Goal: Complete application form

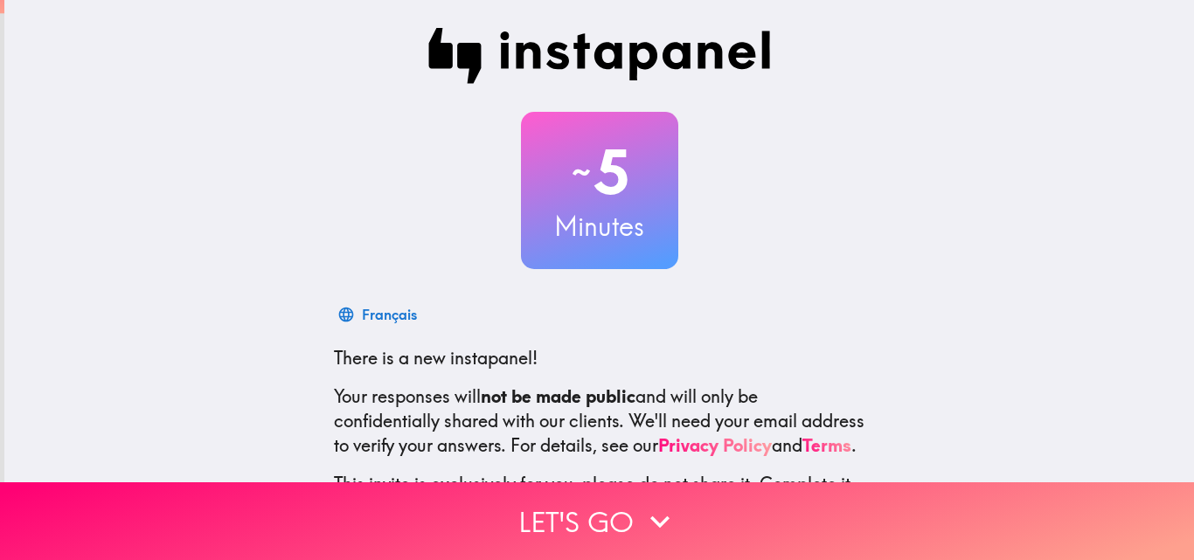
scroll to position [167, 0]
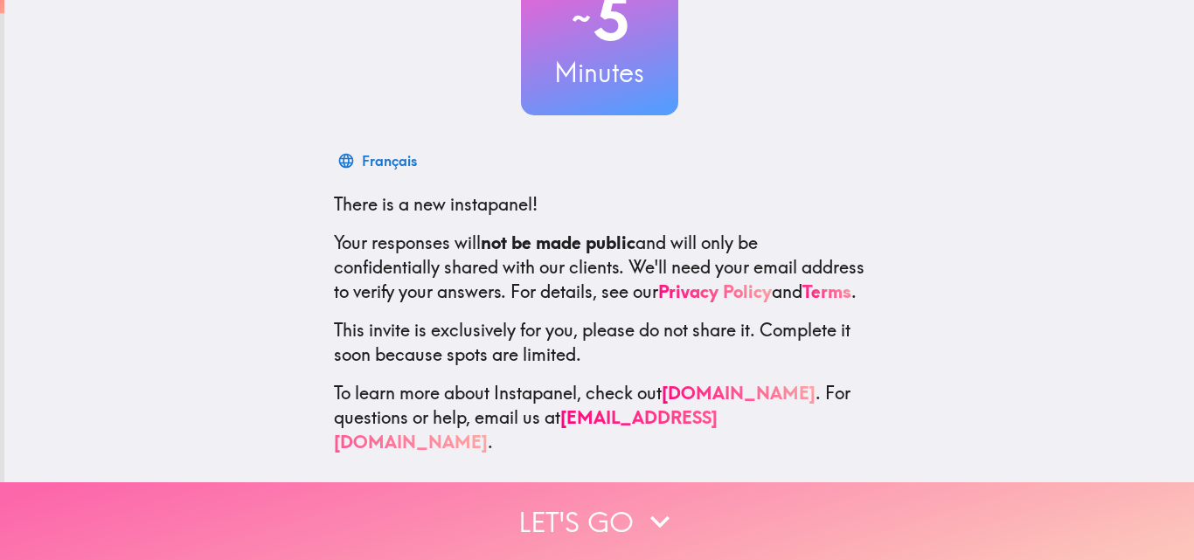
click at [545, 516] on button "Let's go" at bounding box center [597, 522] width 1194 height 78
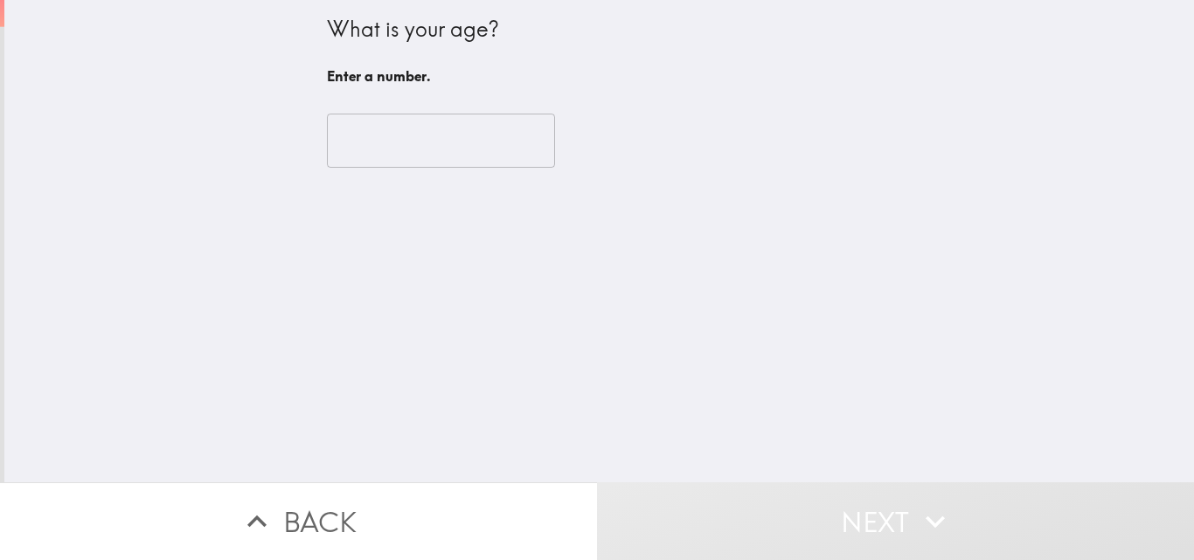
scroll to position [0, 0]
click at [423, 147] on input "number" at bounding box center [441, 141] width 228 height 54
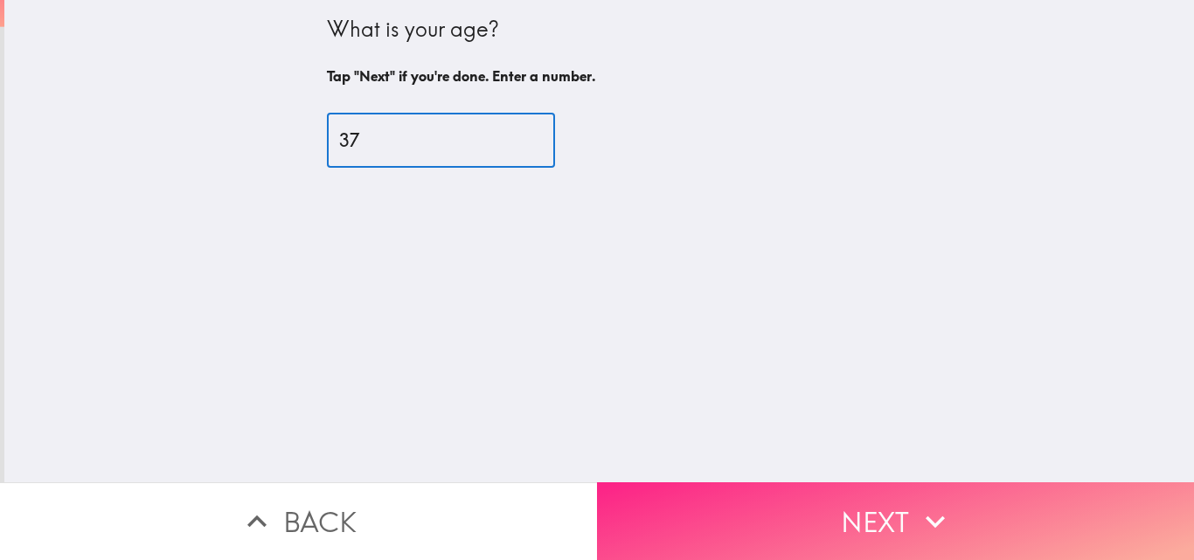
type input "37"
click at [932, 483] on button "Next" at bounding box center [895, 522] width 597 height 78
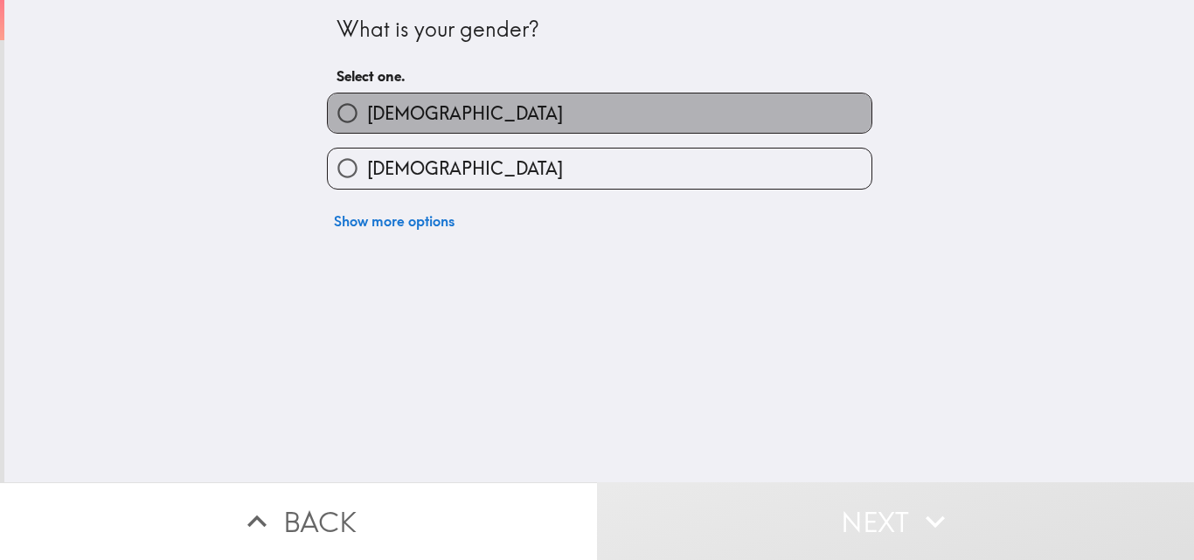
click at [372, 115] on span "[DEMOGRAPHIC_DATA]" at bounding box center [465, 113] width 196 height 24
click at [367, 115] on input "[DEMOGRAPHIC_DATA]" at bounding box center [347, 113] width 39 height 39
radio input "true"
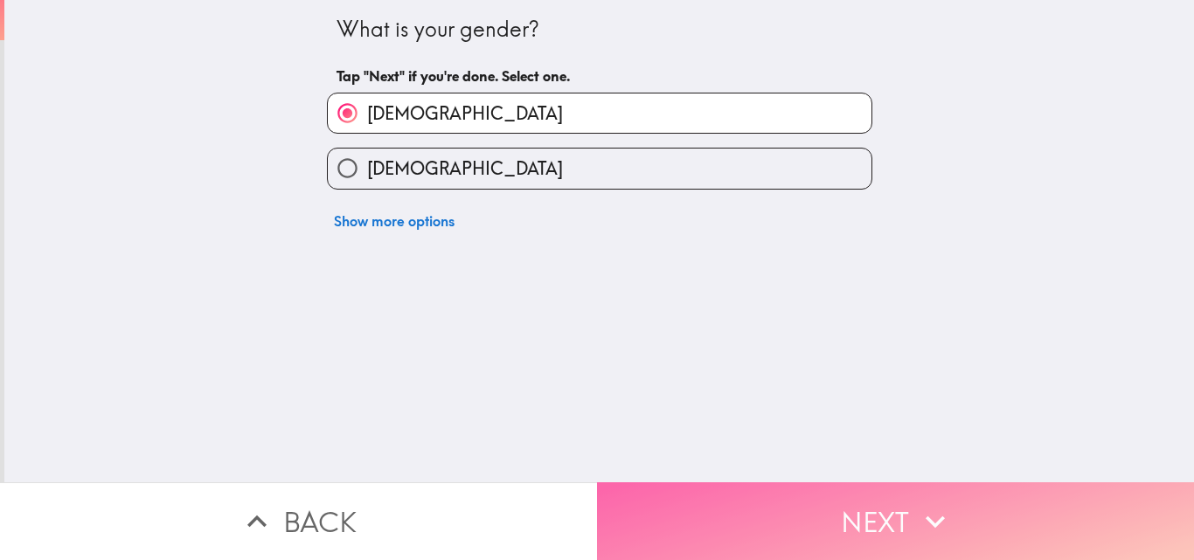
click at [718, 483] on button "Next" at bounding box center [895, 522] width 597 height 78
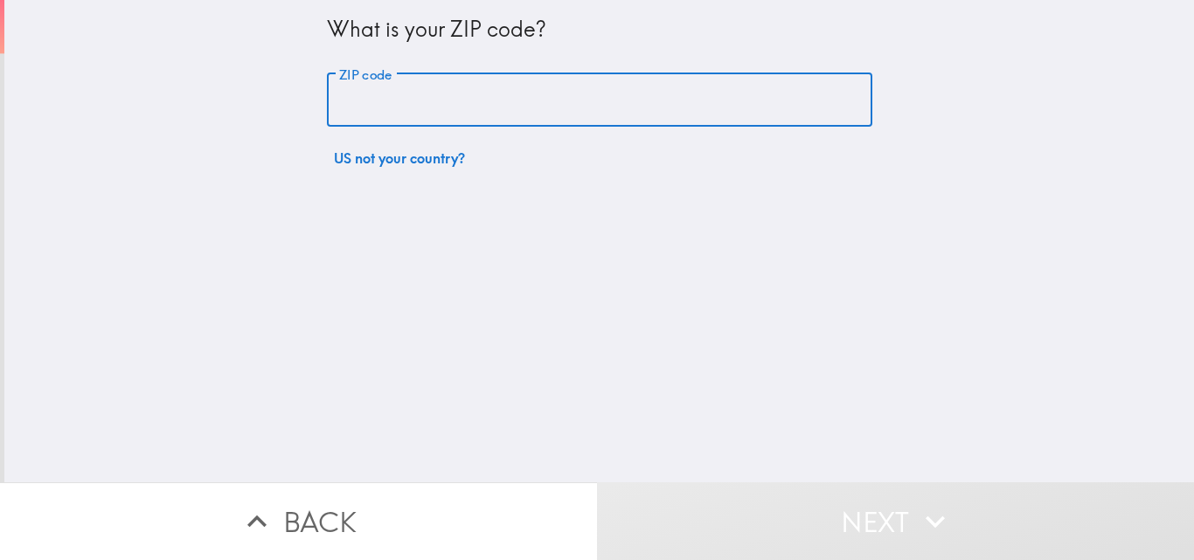
click at [470, 117] on input "ZIP code" at bounding box center [600, 100] width 546 height 54
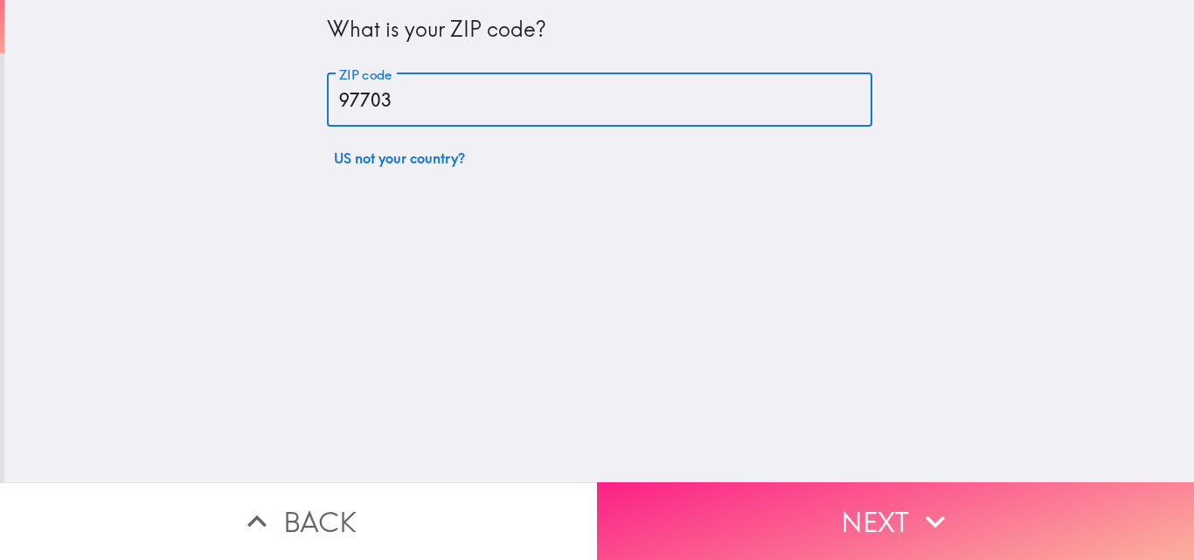
type input "97703"
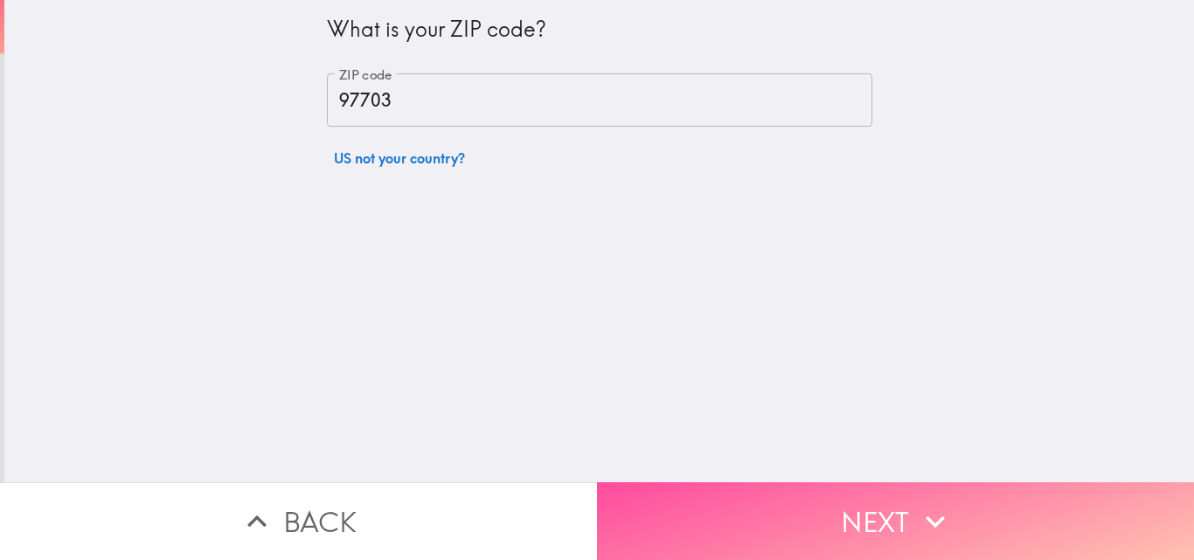
click at [720, 519] on button "Next" at bounding box center [895, 522] width 597 height 78
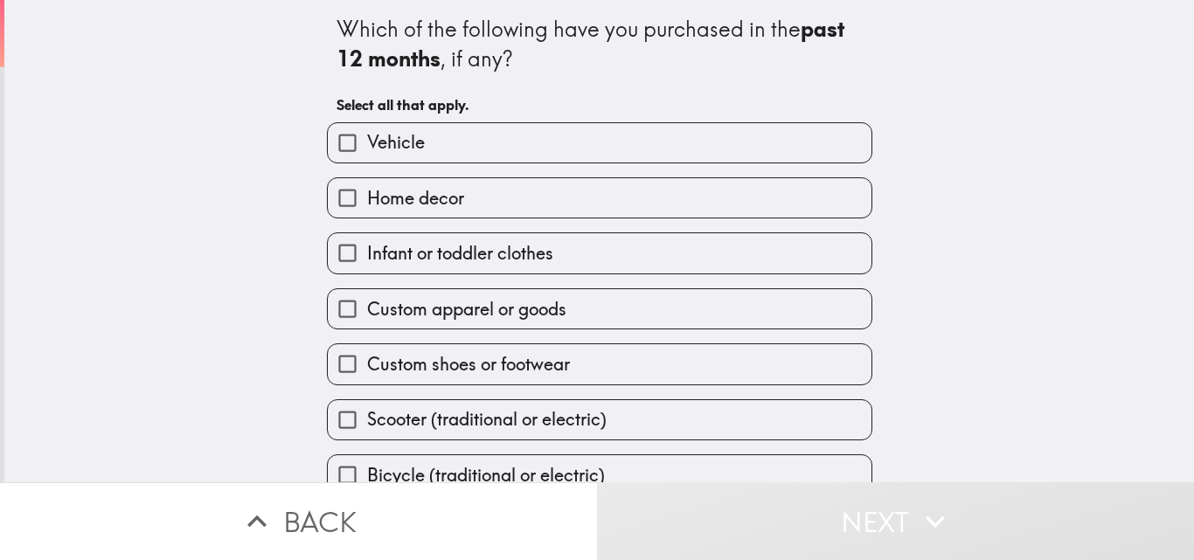
click at [435, 261] on span "Infant or toddler clothes" at bounding box center [460, 253] width 186 height 24
click at [367, 261] on input "Infant or toddler clothes" at bounding box center [347, 252] width 39 height 39
checkbox input "true"
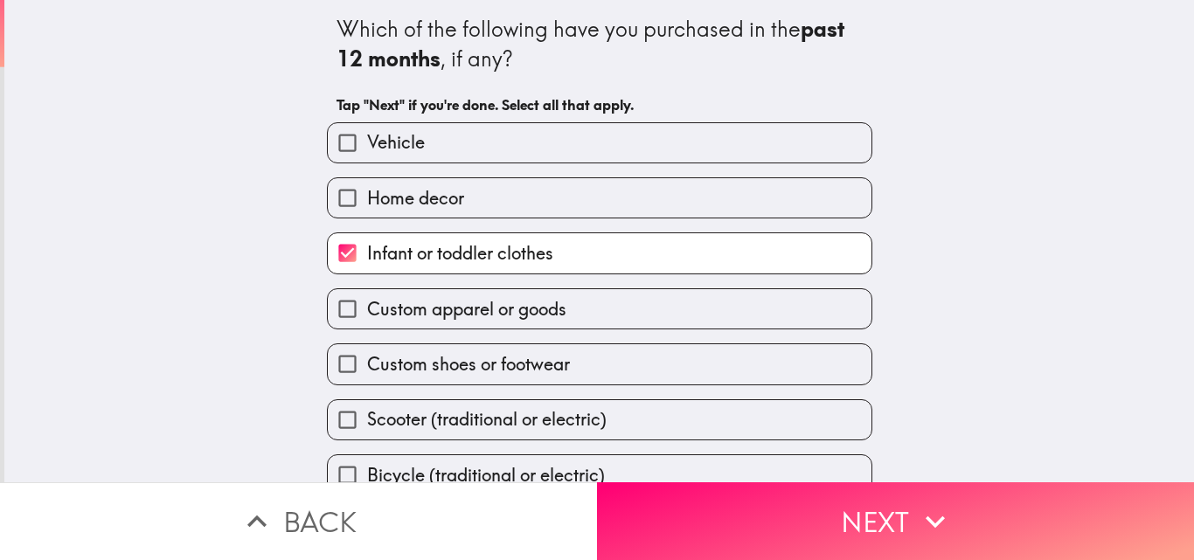
scroll to position [82, 0]
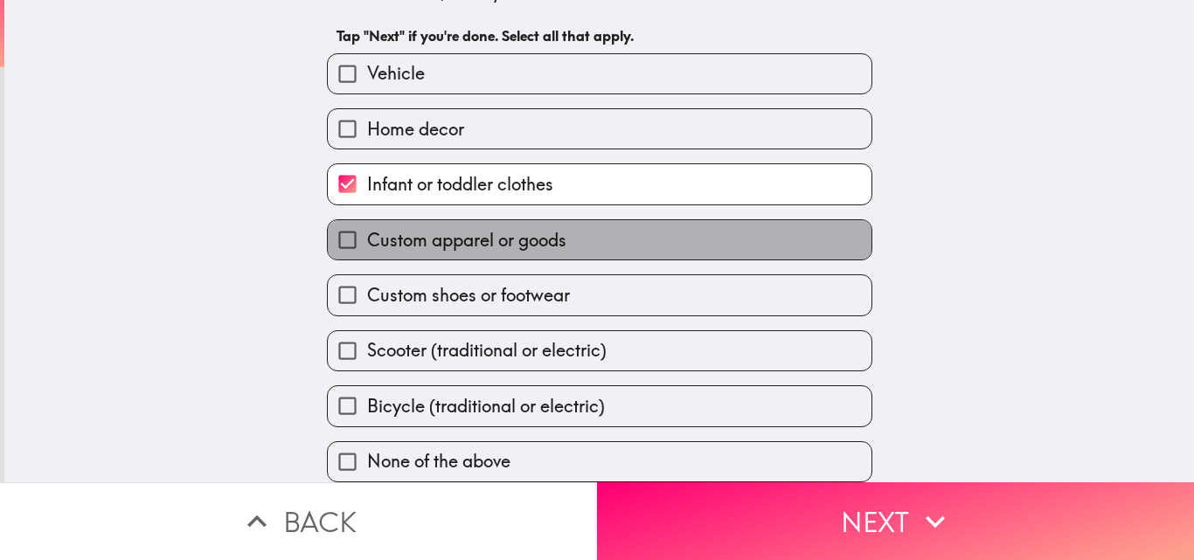
click at [443, 233] on span "Custom apparel or goods" at bounding box center [466, 240] width 199 height 24
click at [367, 233] on input "Custom apparel or goods" at bounding box center [347, 239] width 39 height 39
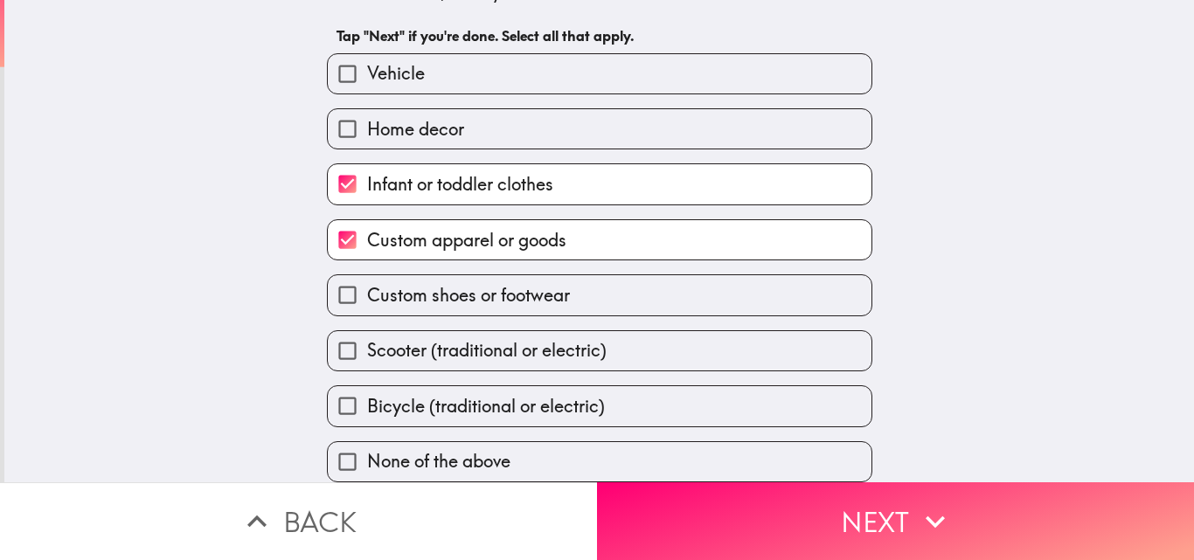
click at [448, 229] on span "Custom apparel or goods" at bounding box center [466, 240] width 199 height 24
click at [367, 229] on input "Custom apparel or goods" at bounding box center [347, 239] width 39 height 39
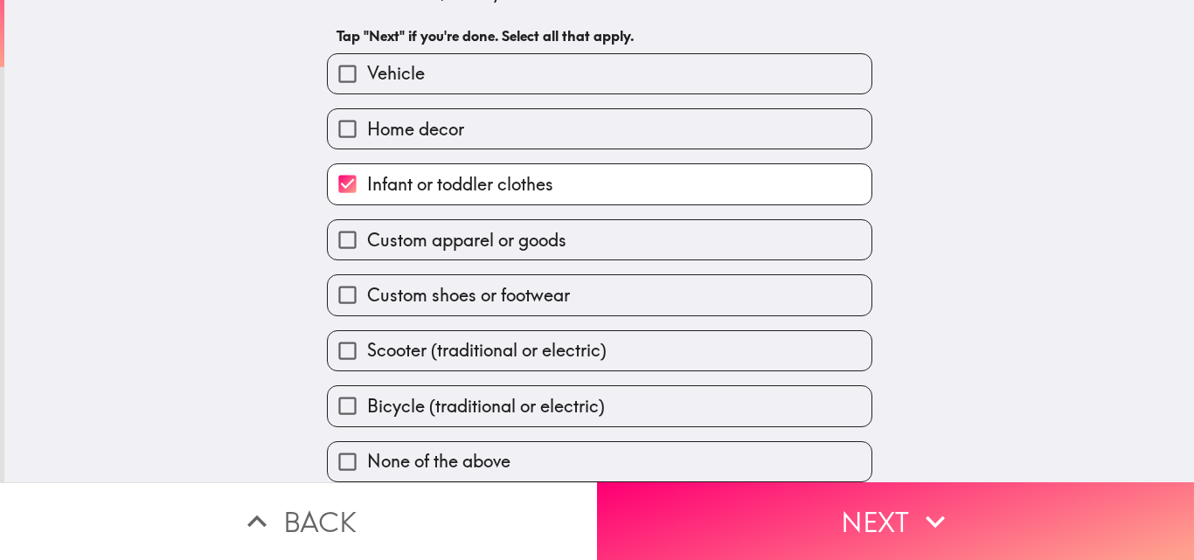
click at [474, 244] on label "Custom apparel or goods" at bounding box center [600, 239] width 544 height 39
click at [367, 244] on input "Custom apparel or goods" at bounding box center [347, 239] width 39 height 39
checkbox input "true"
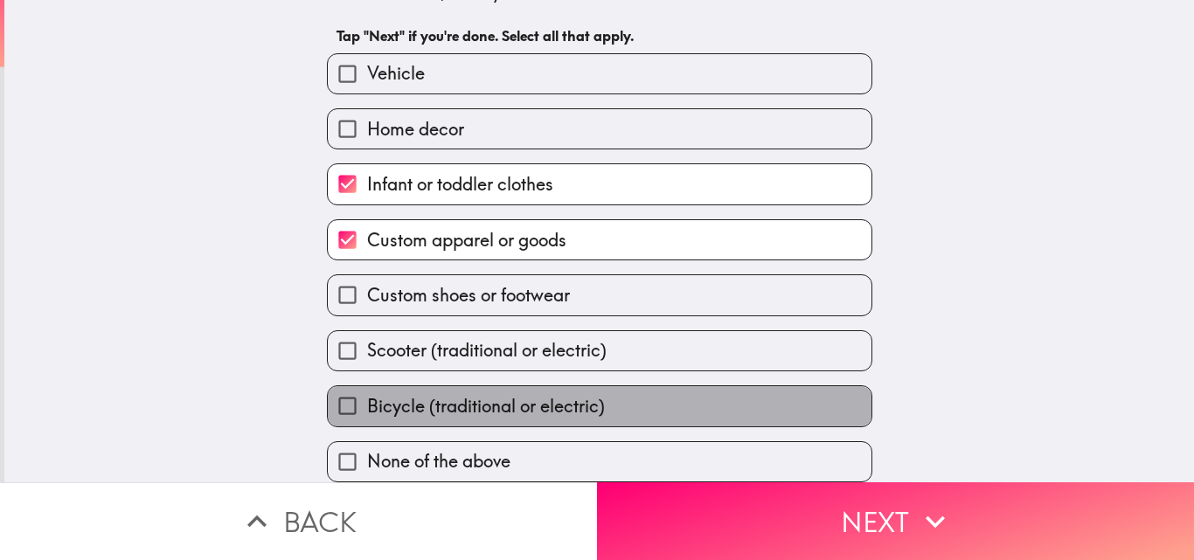
click at [410, 395] on span "Bicycle (traditional or electric)" at bounding box center [486, 406] width 238 height 24
click at [367, 395] on input "Bicycle (traditional or electric)" at bounding box center [347, 405] width 39 height 39
checkbox input "true"
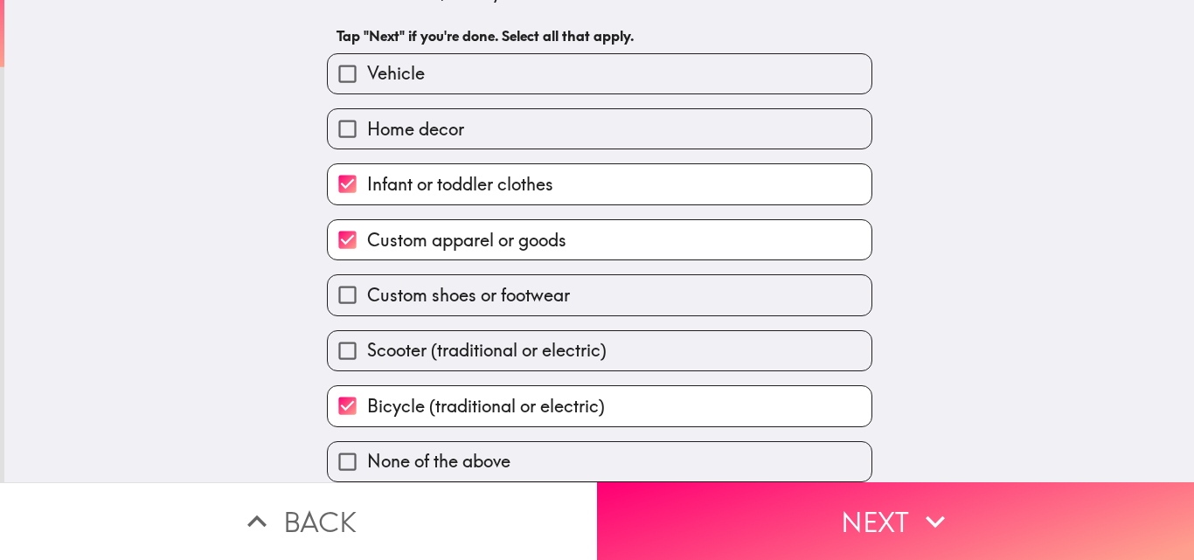
scroll to position [0, 0]
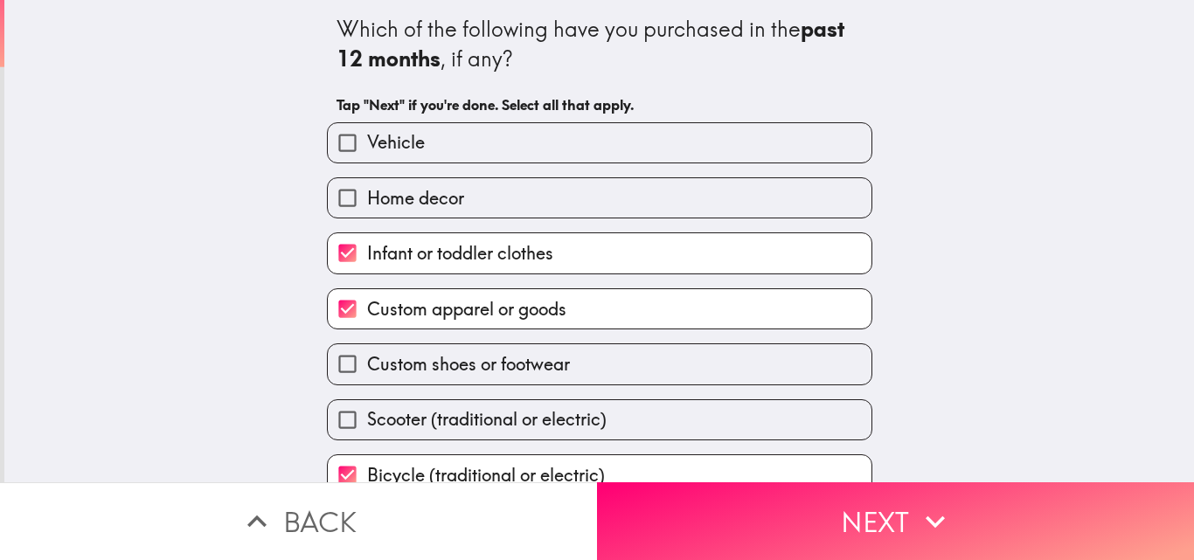
click at [756, 525] on button "Next" at bounding box center [895, 522] width 597 height 78
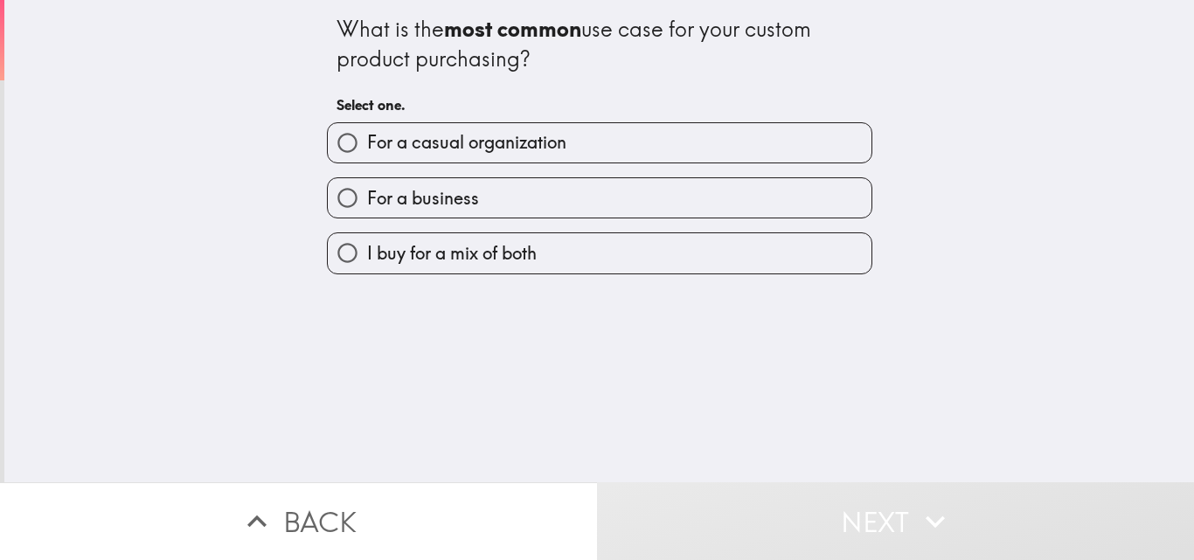
click at [416, 142] on span "For a casual organization" at bounding box center [466, 142] width 199 height 24
click at [367, 142] on input "For a casual organization" at bounding box center [347, 142] width 39 height 39
radio input "true"
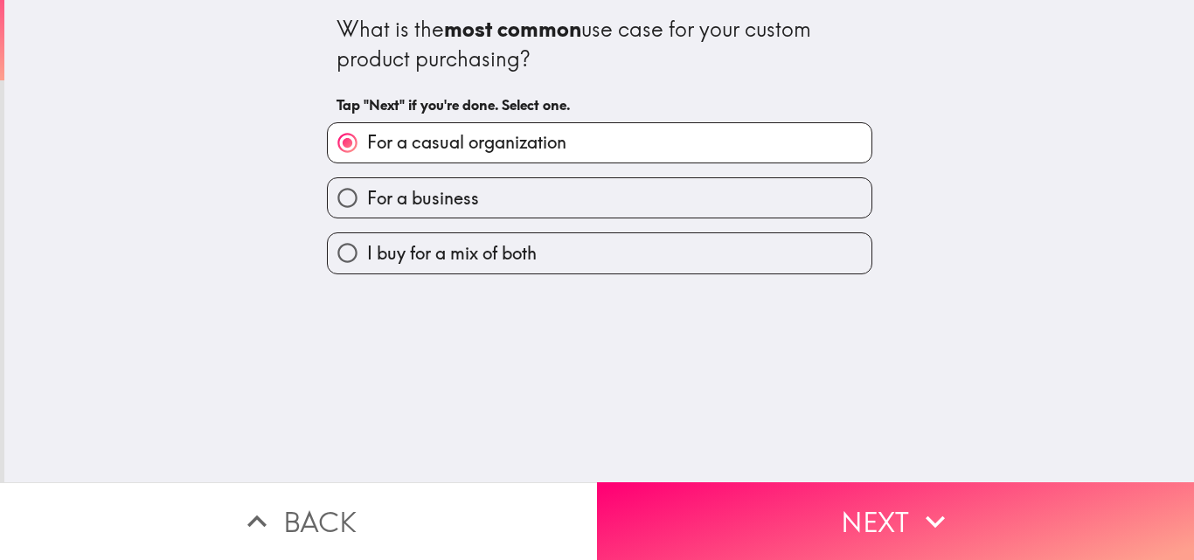
click at [508, 259] on span "I buy for a mix of both" at bounding box center [452, 253] width 170 height 24
click at [367, 259] on input "I buy for a mix of both" at bounding box center [347, 252] width 39 height 39
radio input "true"
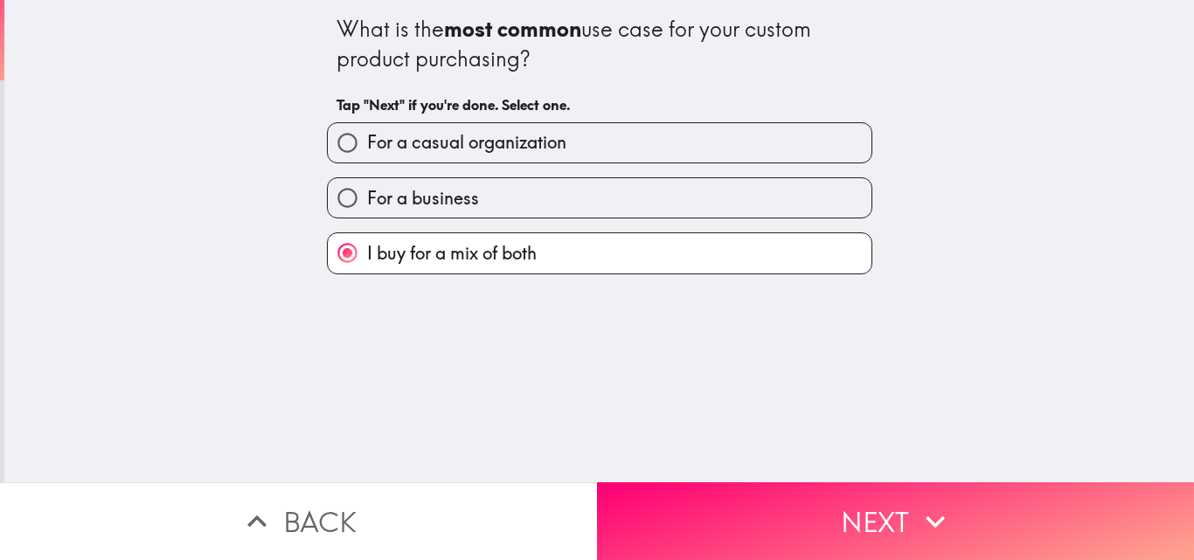
click at [556, 147] on label "For a casual organization" at bounding box center [600, 142] width 544 height 39
click at [367, 147] on input "For a casual organization" at bounding box center [347, 142] width 39 height 39
radio input "true"
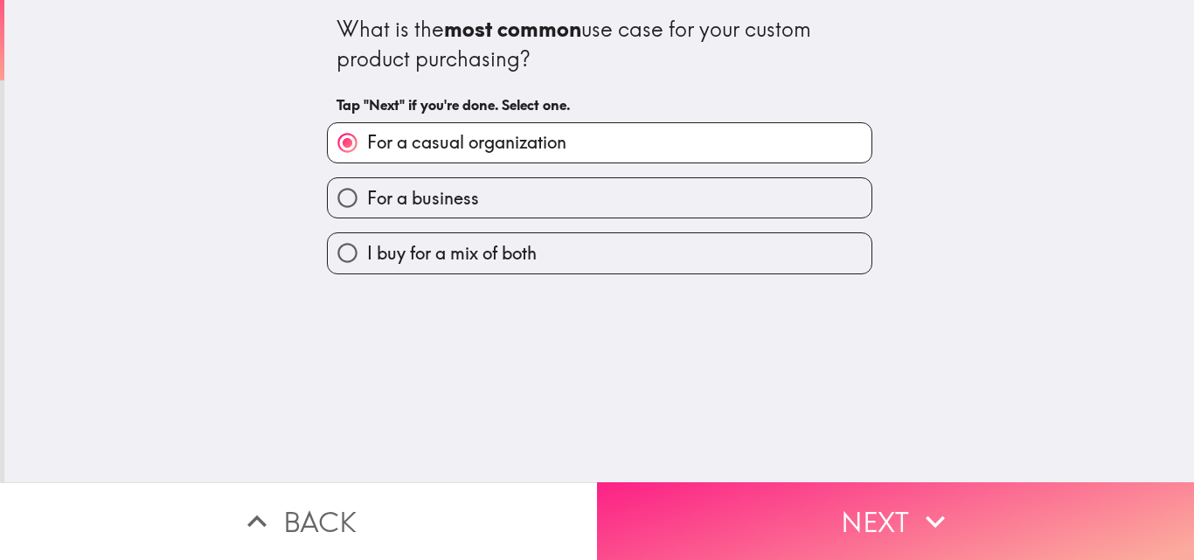
click at [795, 486] on button "Next" at bounding box center [895, 522] width 597 height 78
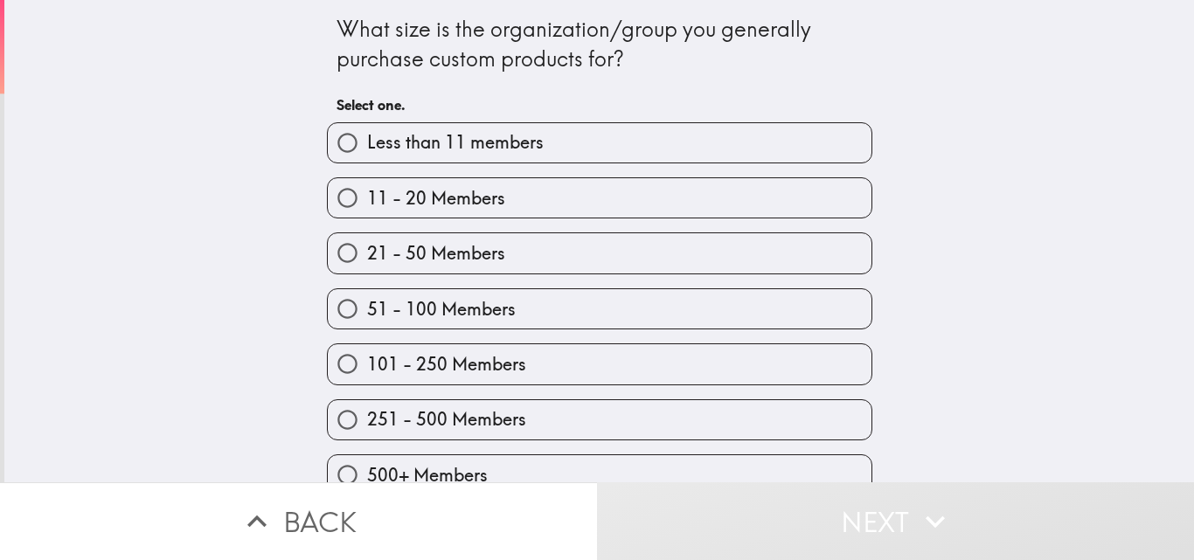
click at [407, 313] on span "51 - 100 Members" at bounding box center [441, 309] width 149 height 24
click at [367, 313] on input "51 - 100 Members" at bounding box center [347, 308] width 39 height 39
radio input "true"
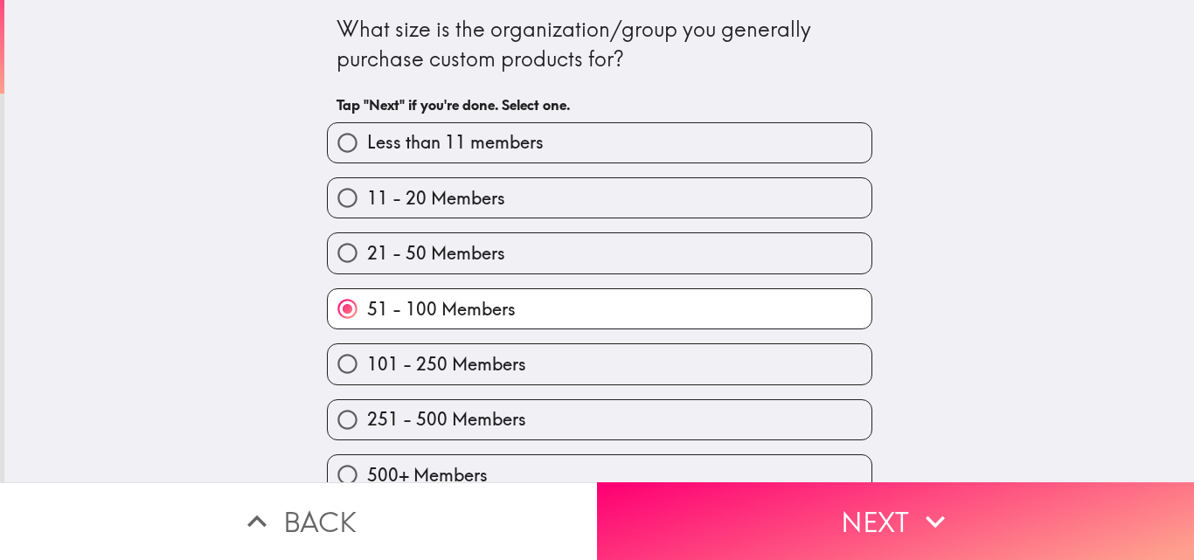
scroll to position [27, 0]
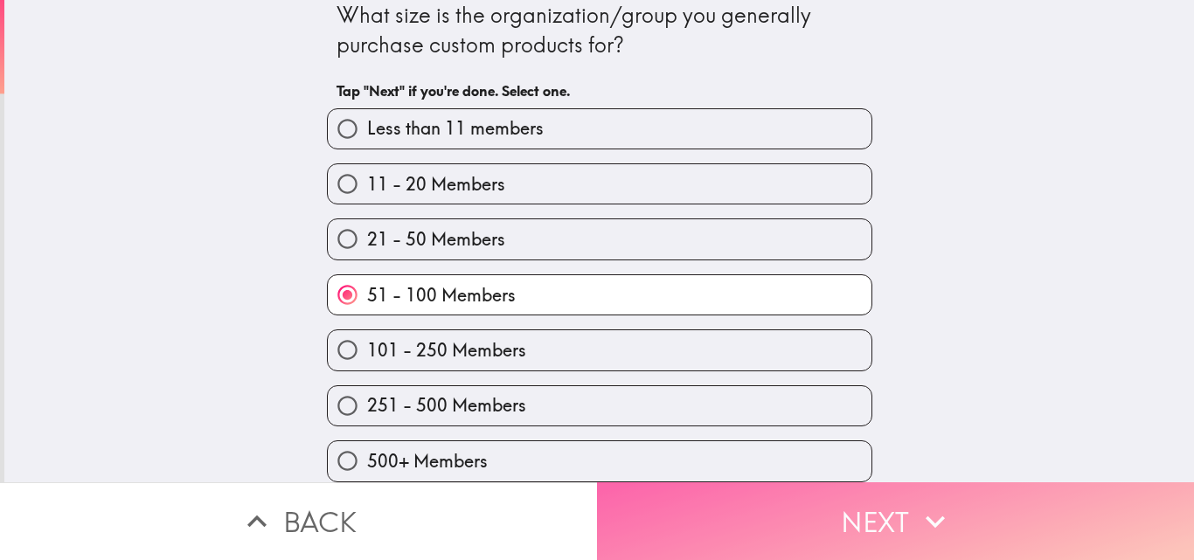
click at [691, 504] on button "Next" at bounding box center [895, 522] width 597 height 78
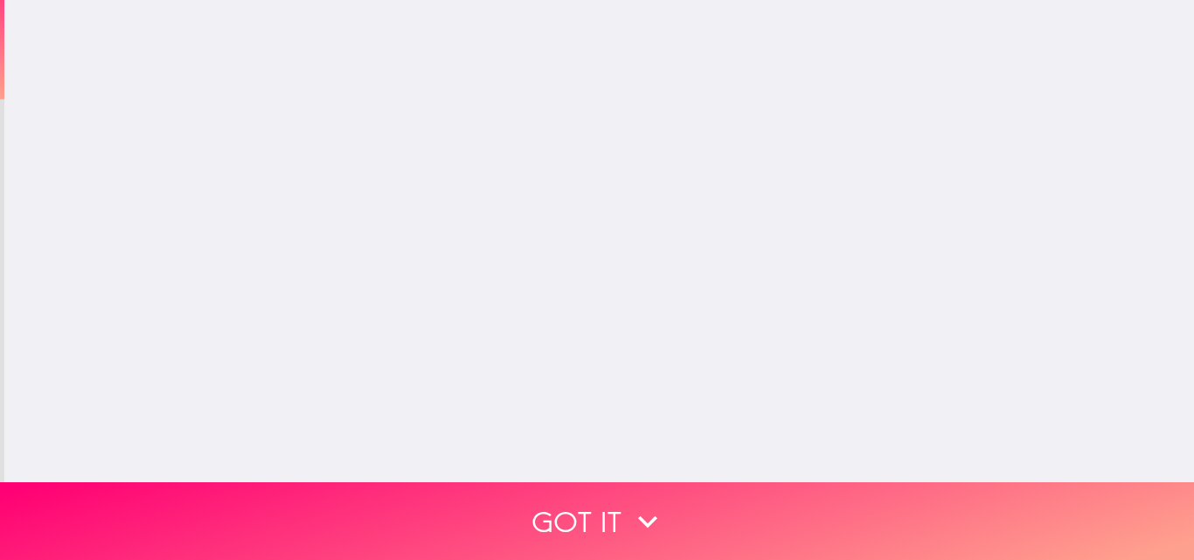
scroll to position [0, 0]
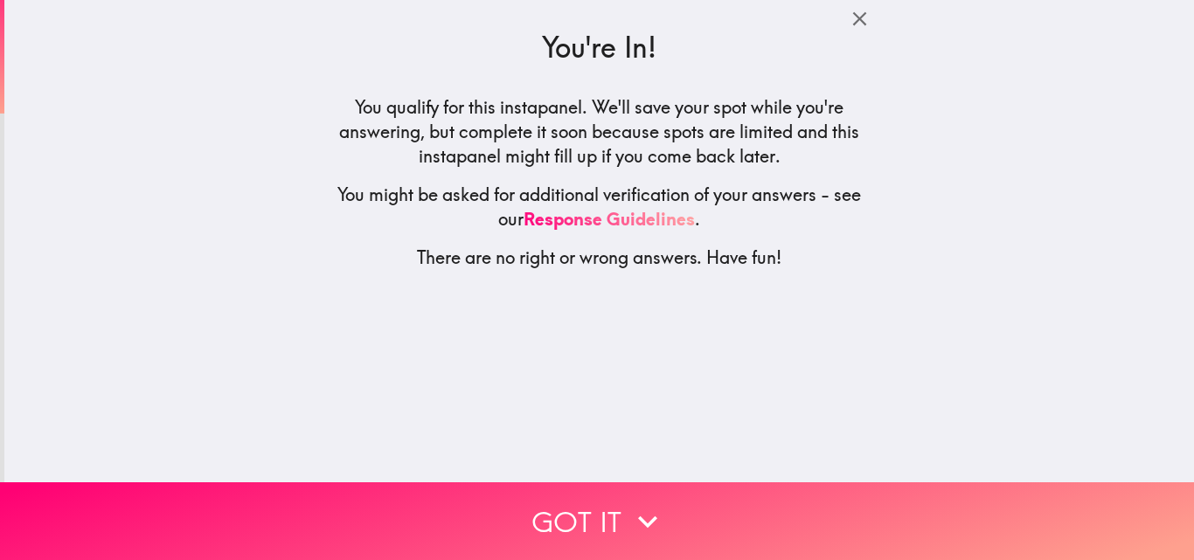
click at [577, 503] on button "Got it" at bounding box center [597, 522] width 1194 height 78
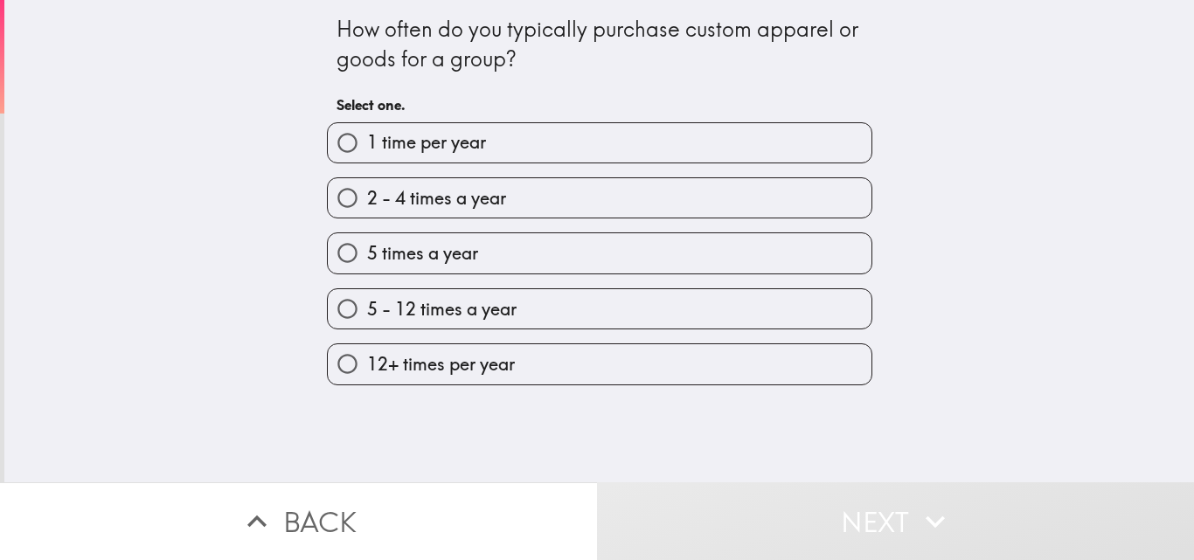
click at [421, 186] on span "2 - 4 times a year" at bounding box center [436, 198] width 139 height 24
click at [367, 186] on input "2 - 4 times a year" at bounding box center [347, 197] width 39 height 39
radio input "true"
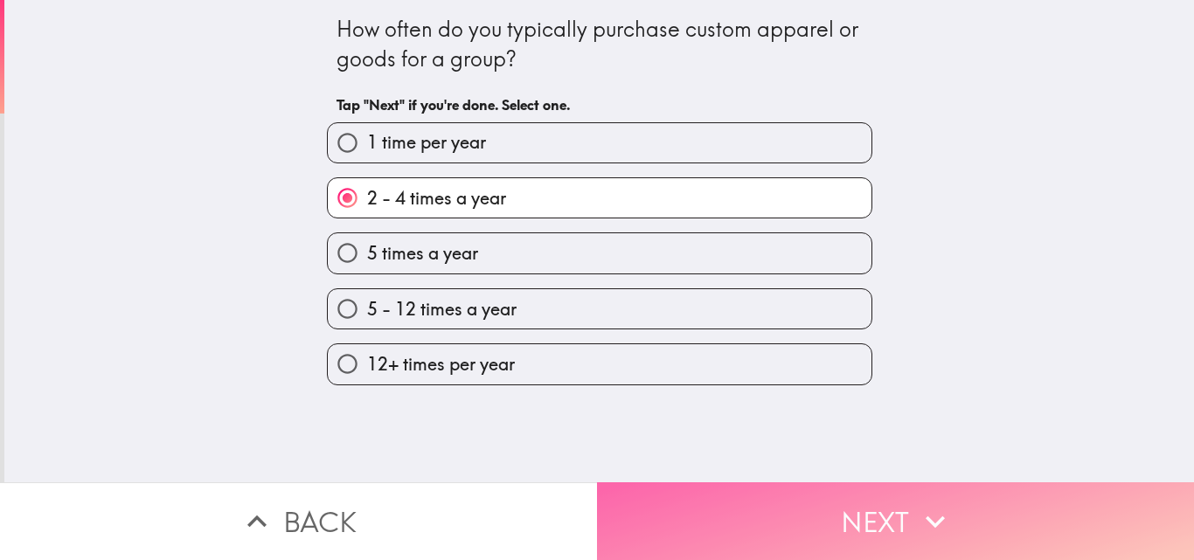
click at [758, 518] on button "Next" at bounding box center [895, 522] width 597 height 78
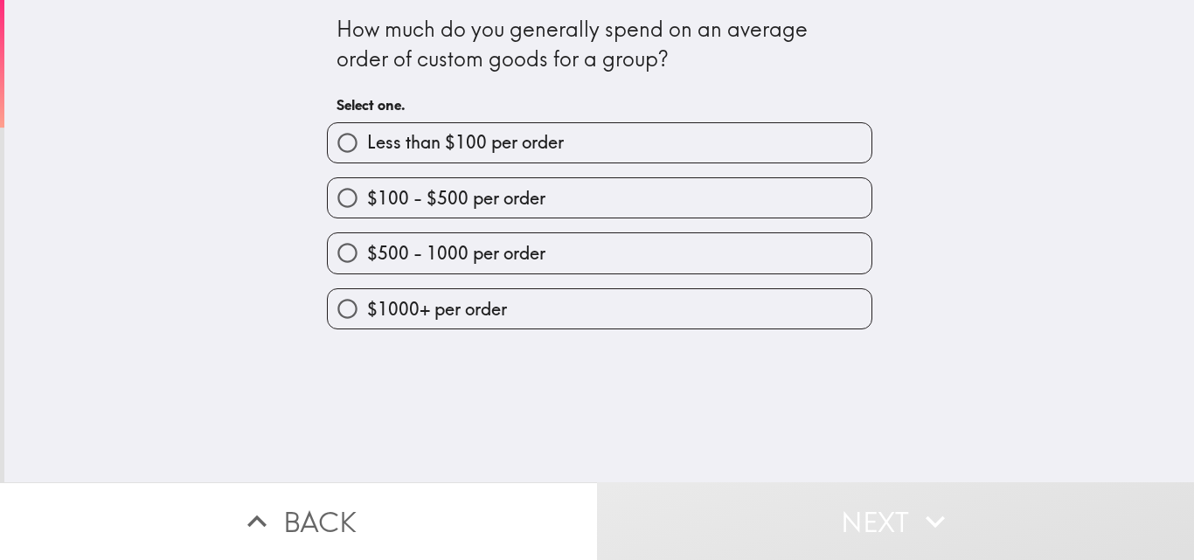
click at [383, 254] on span "$500 - 1000 per order" at bounding box center [456, 253] width 178 height 24
click at [367, 254] on input "$500 - 1000 per order" at bounding box center [347, 252] width 39 height 39
radio input "true"
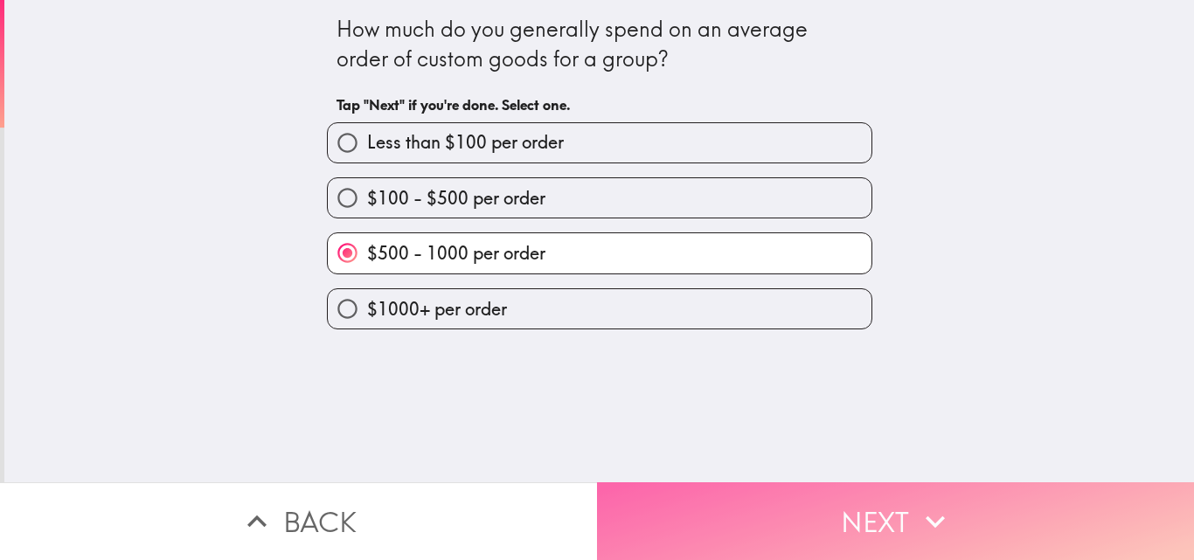
click at [699, 504] on button "Next" at bounding box center [895, 522] width 597 height 78
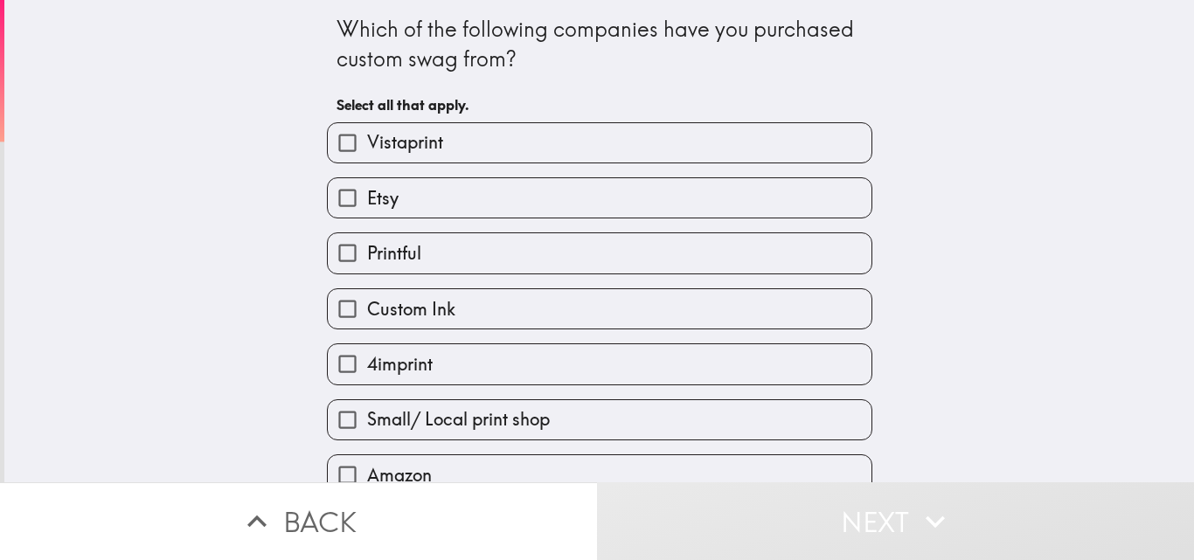
scroll to position [82, 0]
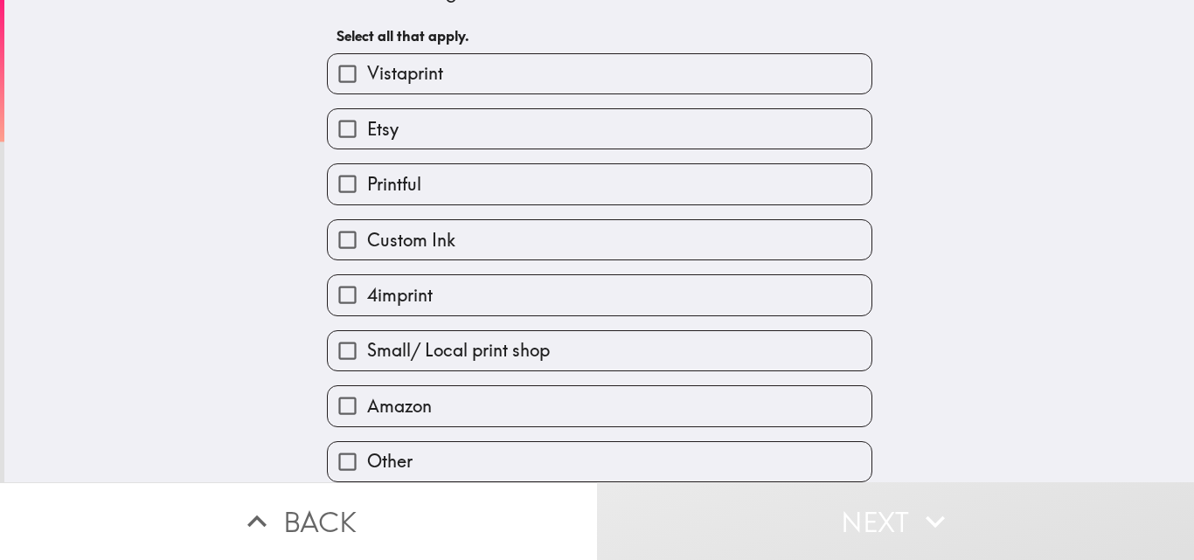
drag, startPoint x: 424, startPoint y: 98, endPoint x: 569, endPoint y: 431, distance: 363.4
click at [569, 432] on div "Which of the following companies have you purchased custom swag from? Select al…" at bounding box center [600, 207] width 560 height 552
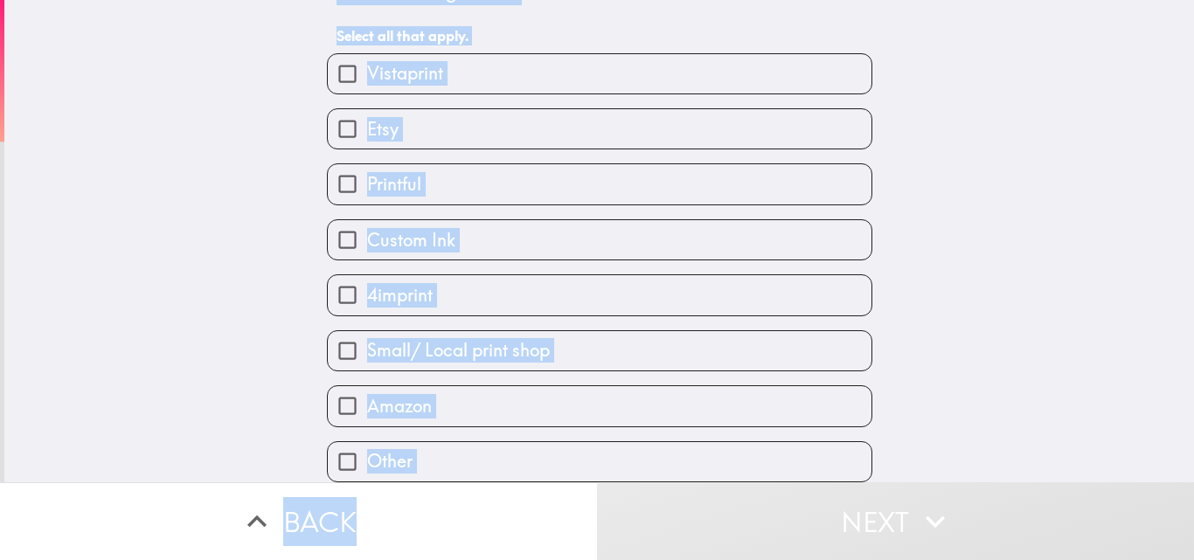
drag, startPoint x: 307, startPoint y: 30, endPoint x: 583, endPoint y: 477, distance: 525.3
click at [583, 477] on div "Which of the following companies have you purchased custom swag from? Select al…" at bounding box center [597, 280] width 1194 height 560
click at [962, 303] on div "Which of the following companies have you purchased custom swag from? Select al…" at bounding box center [599, 172] width 1190 height 483
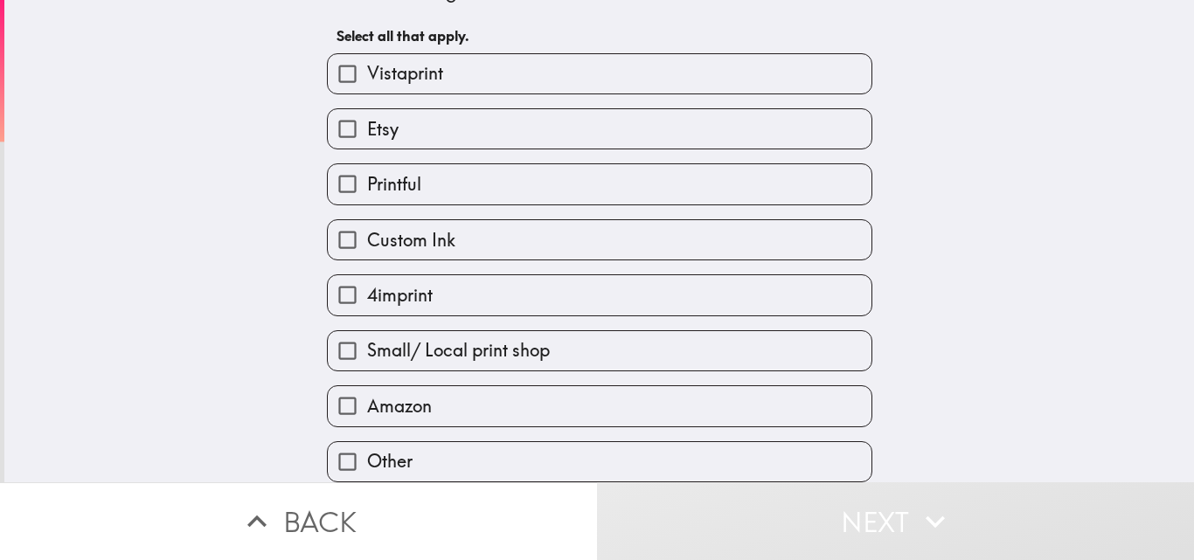
scroll to position [0, 0]
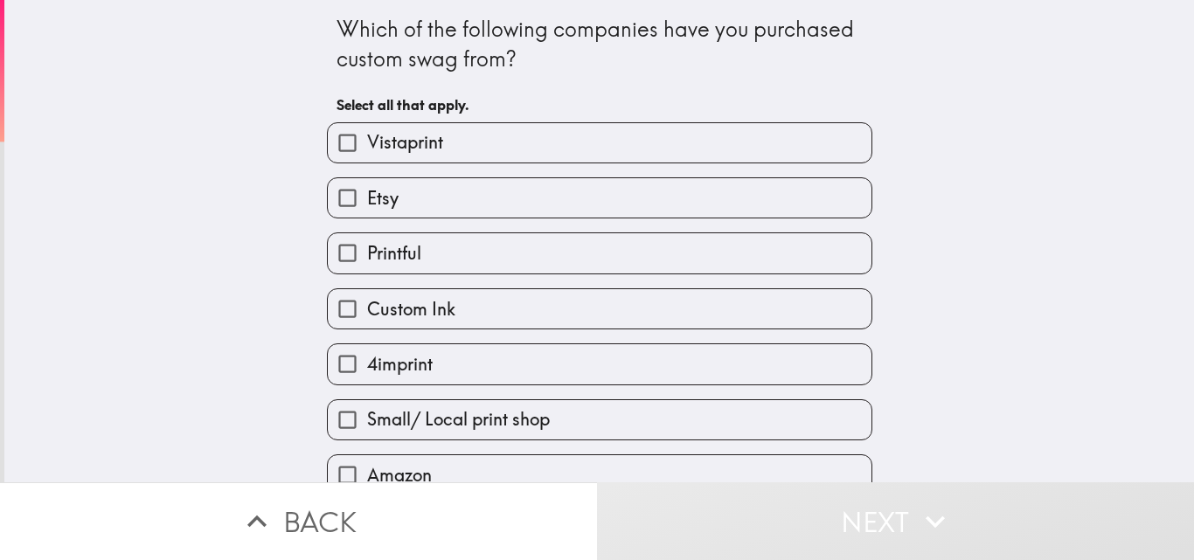
click at [1105, 237] on div "Which of the following companies have you purchased custom swag from? Select al…" at bounding box center [599, 241] width 1190 height 483
drag, startPoint x: 372, startPoint y: 146, endPoint x: 379, endPoint y: 159, distance: 15.3
click at [373, 146] on span "button" at bounding box center [600, 142] width 544 height 39
click at [393, 206] on span "button" at bounding box center [600, 197] width 544 height 39
click at [335, 146] on input "Vistaprint" at bounding box center [347, 142] width 39 height 39
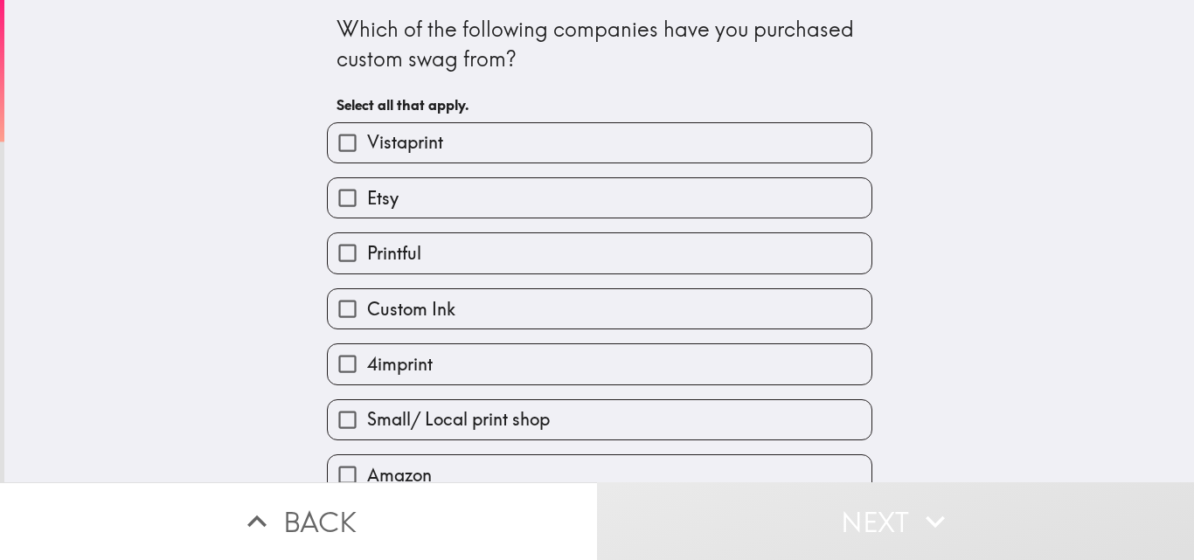
checkbox input "true"
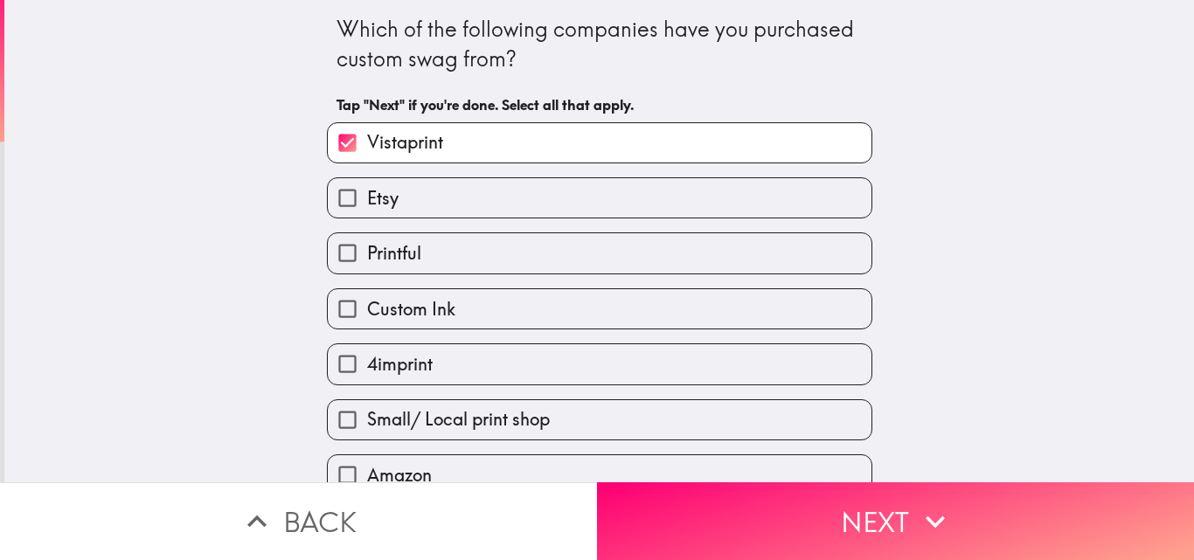
click at [336, 194] on input "Etsy" at bounding box center [347, 197] width 39 height 39
checkbox input "true"
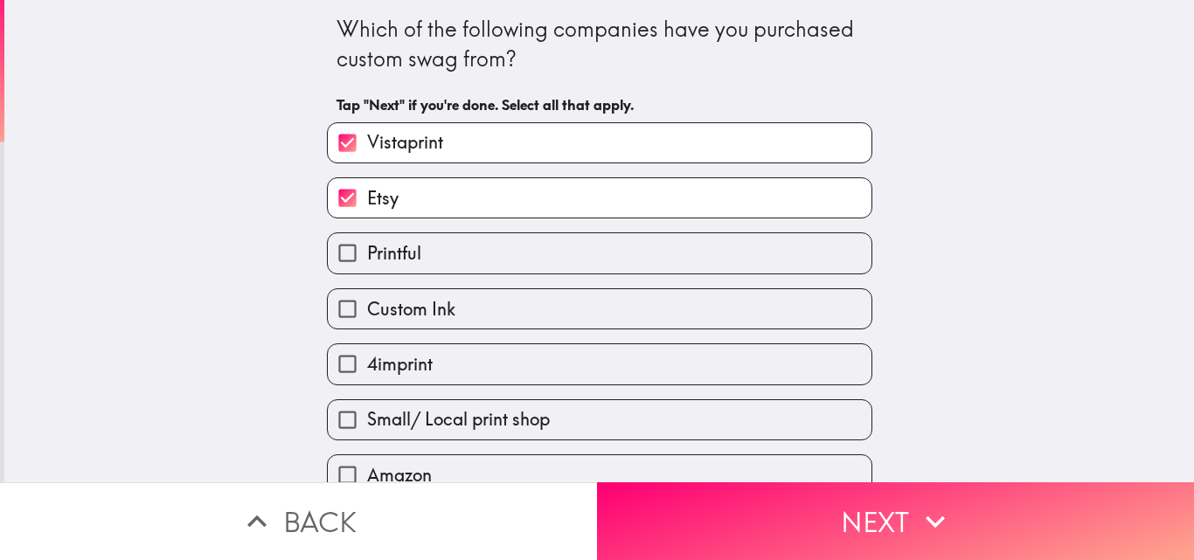
click at [336, 313] on input "Custom Ink" at bounding box center [347, 308] width 39 height 39
checkbox input "true"
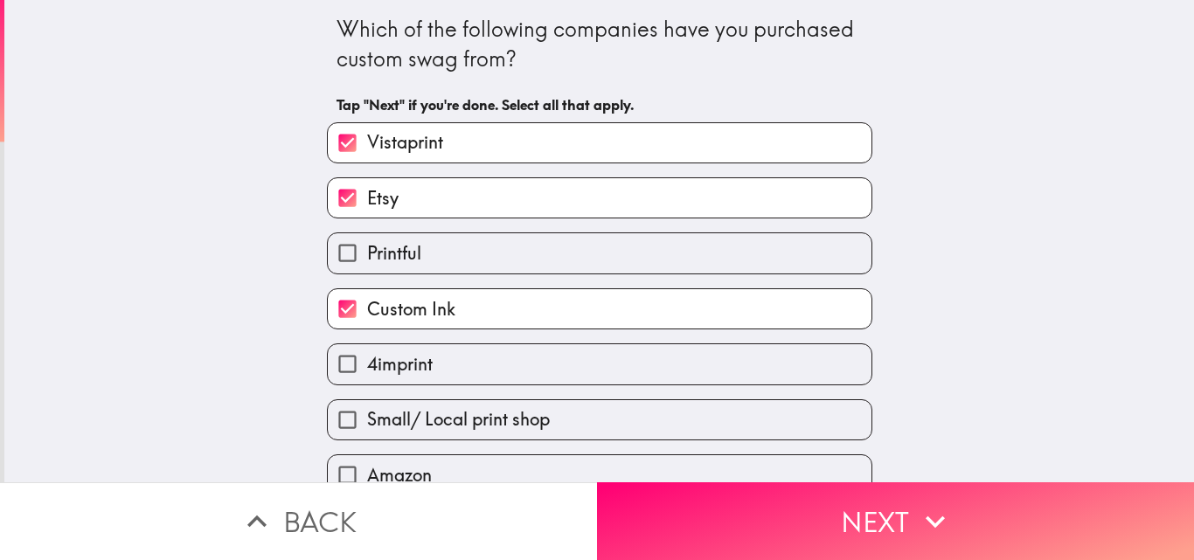
scroll to position [82, 0]
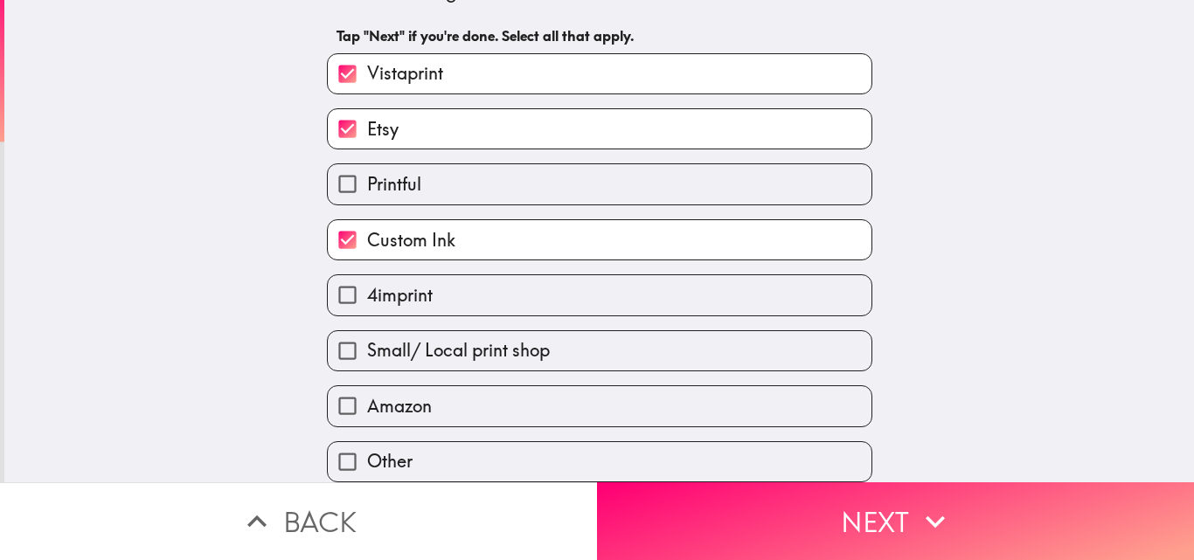
click at [338, 386] on input "Amazon" at bounding box center [347, 405] width 39 height 39
checkbox input "true"
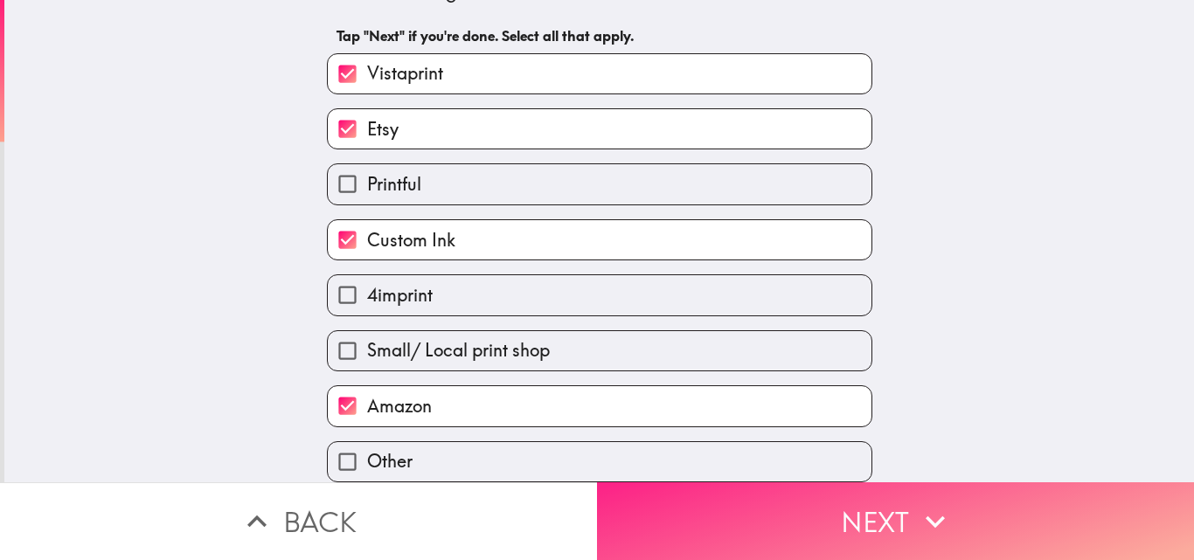
click at [679, 483] on span "button" at bounding box center [895, 522] width 597 height 78
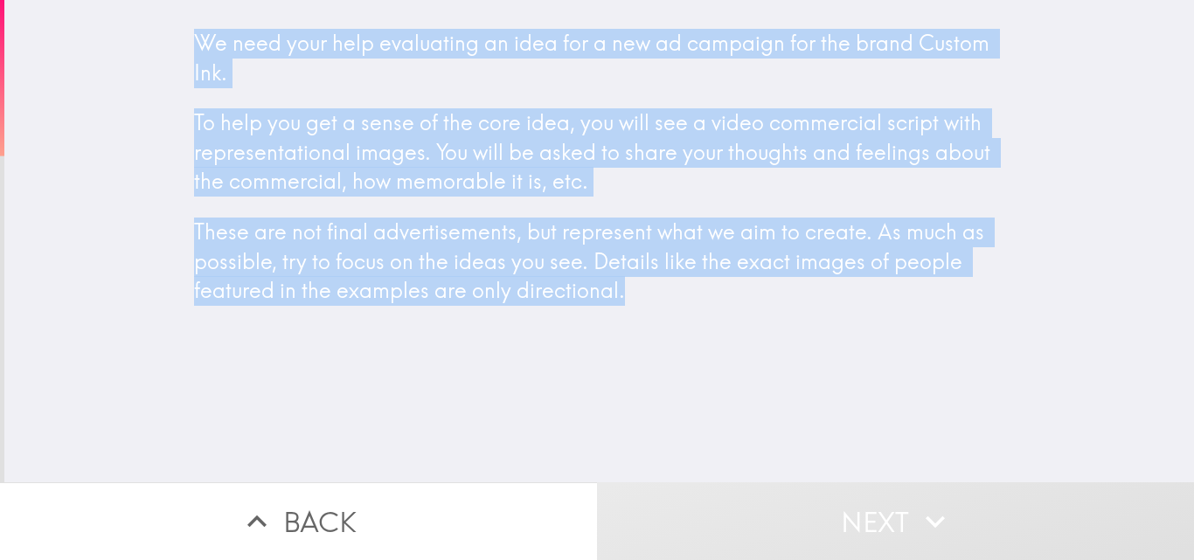
drag, startPoint x: 158, startPoint y: 31, endPoint x: 562, endPoint y: 372, distance: 528.6
click at [562, 372] on div "We need your help evaluating an idea for a new ad campaign for the brand Custom…" at bounding box center [599, 241] width 1190 height 483
click at [198, 390] on div "We need your help evaluating an idea for a new ad campaign for the brand Custom…" at bounding box center [599, 241] width 1190 height 483
click at [235, 351] on div "We need your help evaluating an idea for a new ad campaign for the brand Custom…" at bounding box center [599, 185] width 839 height 342
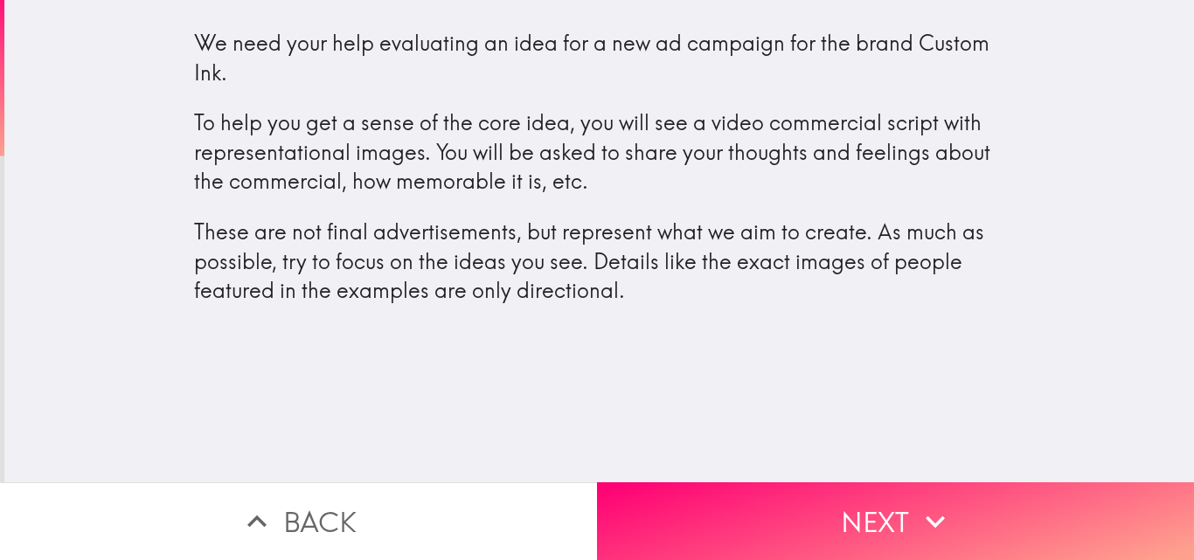
click at [392, 419] on div "We need your help evaluating an idea for a new ad campaign for the brand Custom…" at bounding box center [599, 241] width 1190 height 483
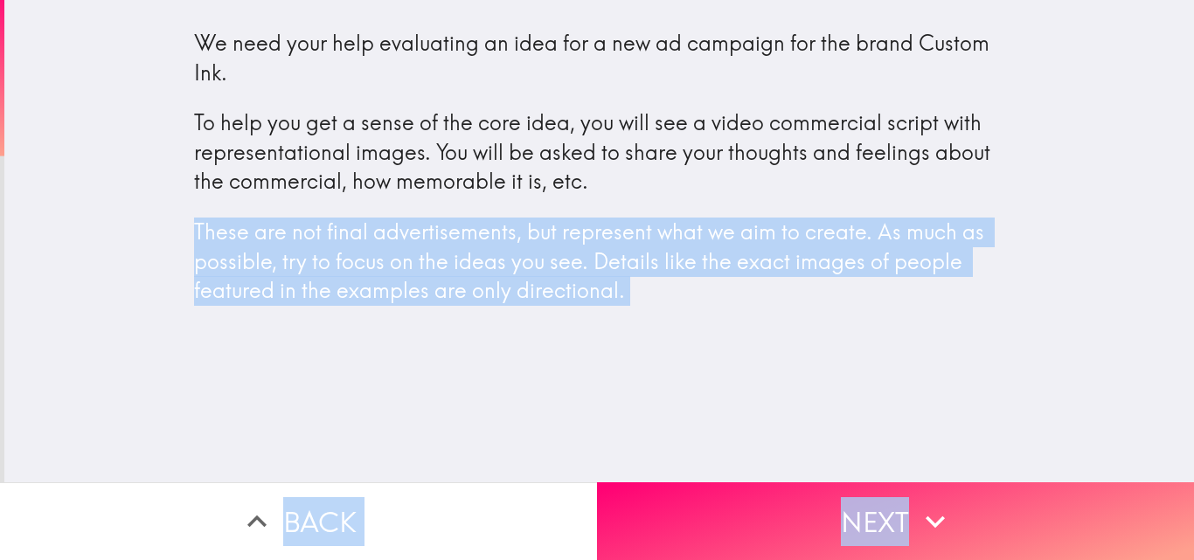
click at [482, 327] on h4 "We need your help evaluating an idea for a new ad campaign for the brand Custom…" at bounding box center [599, 178] width 811 height 300
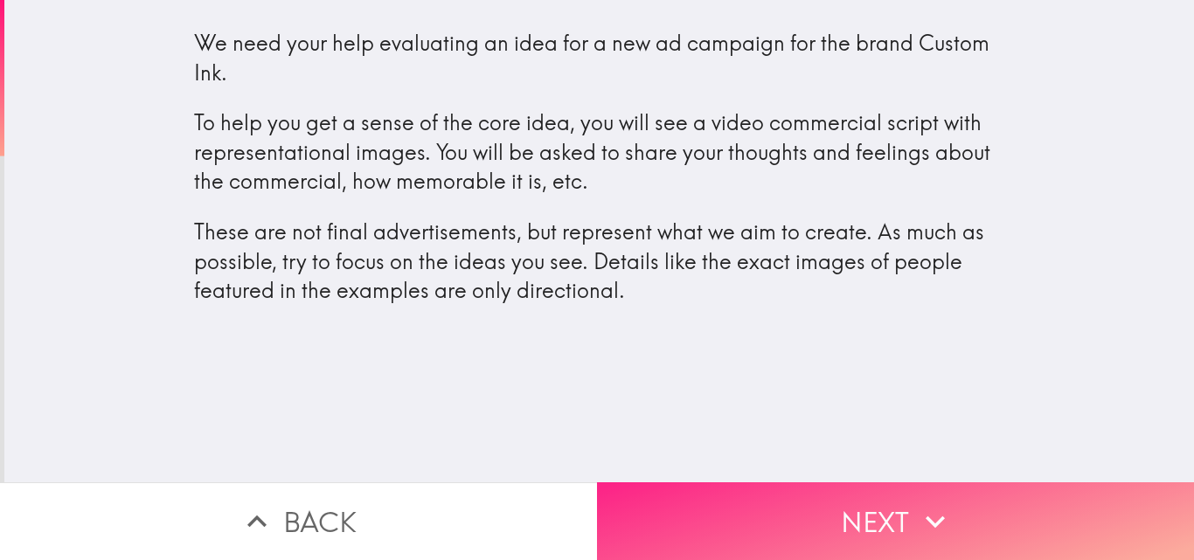
click at [772, 486] on span "button" at bounding box center [895, 522] width 597 height 78
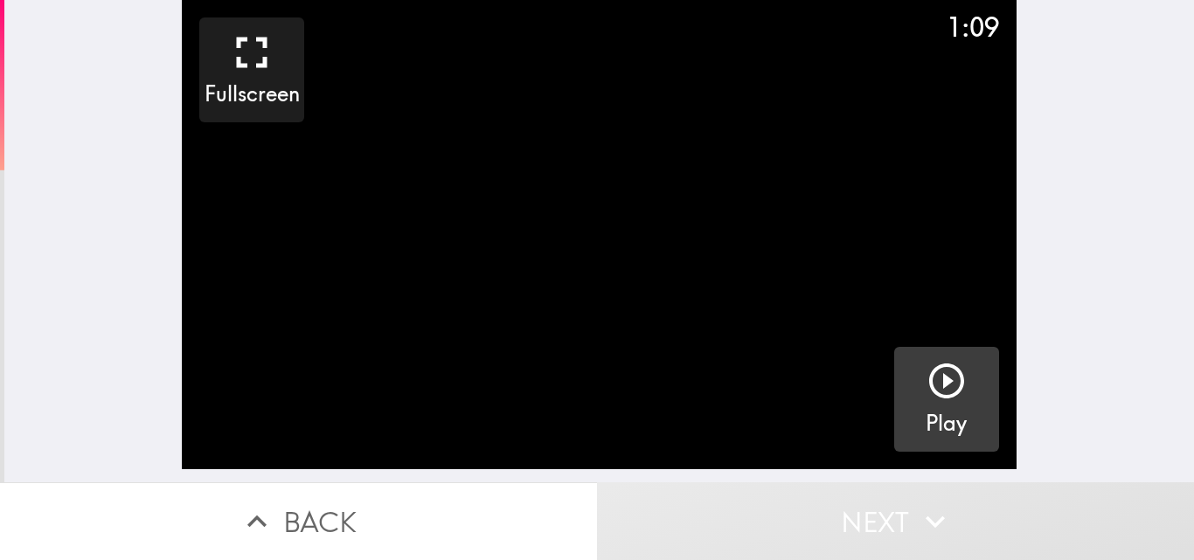
click at [938, 407] on span "button" at bounding box center [946, 399] width 105 height 105
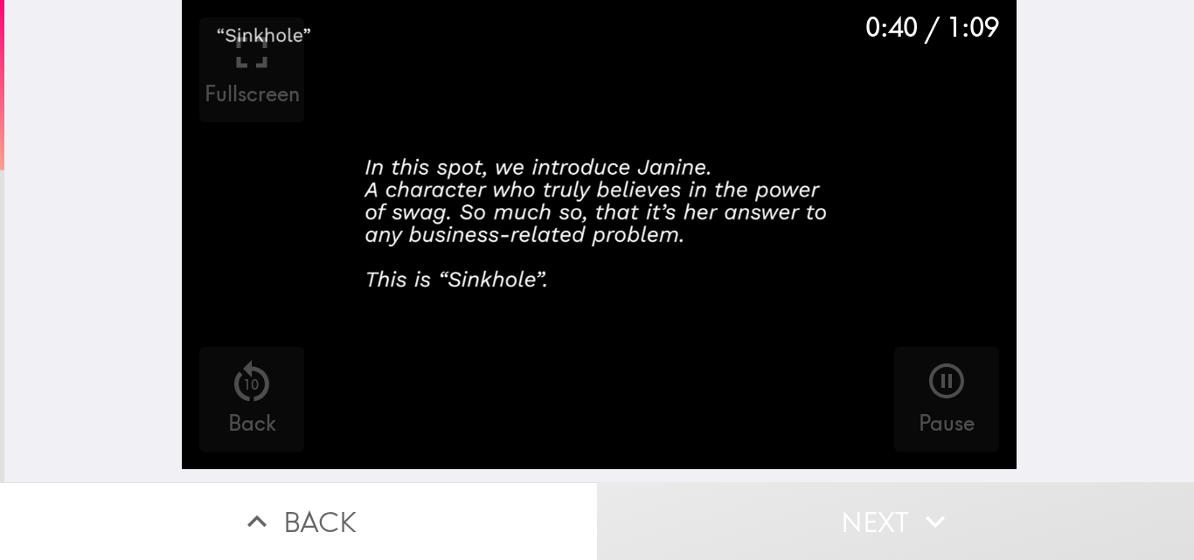
click at [631, 294] on span "button" at bounding box center [599, 235] width 835 height 470
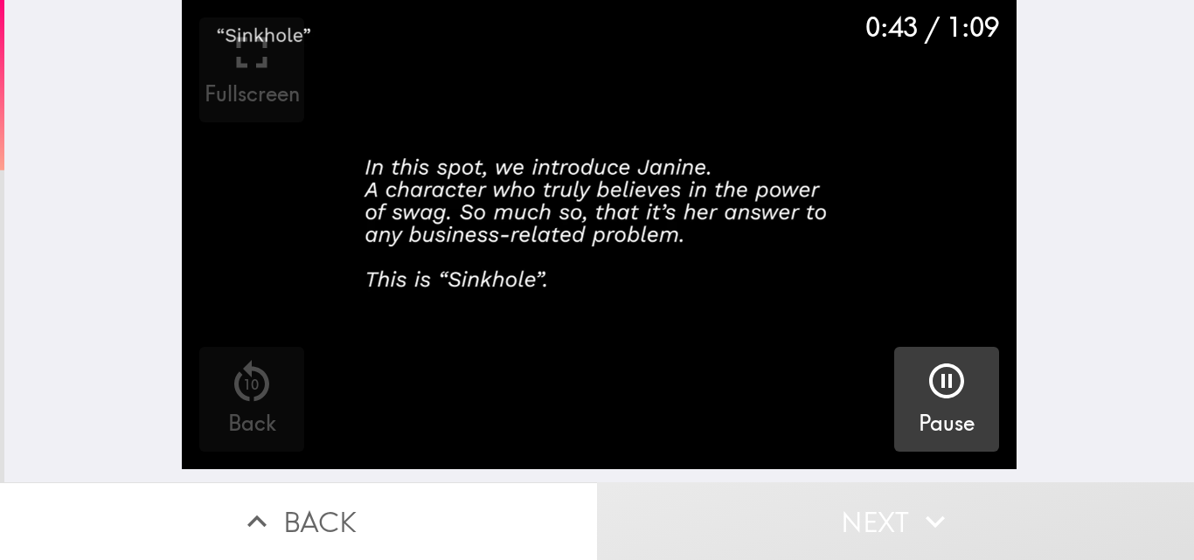
click at [929, 383] on span "button" at bounding box center [946, 399] width 105 height 105
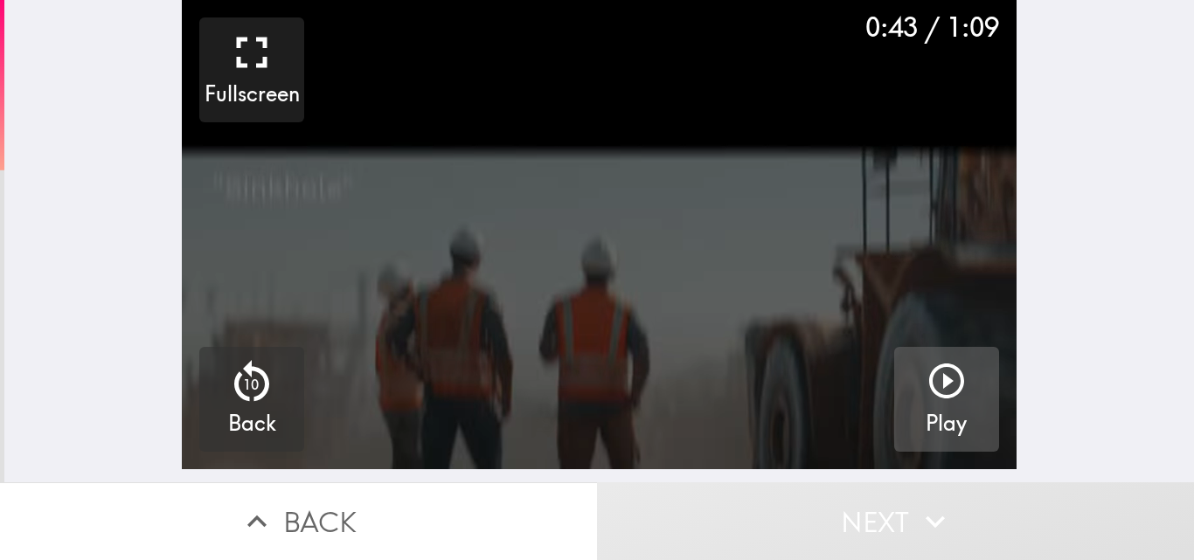
click at [928, 393] on span "button" at bounding box center [946, 399] width 105 height 105
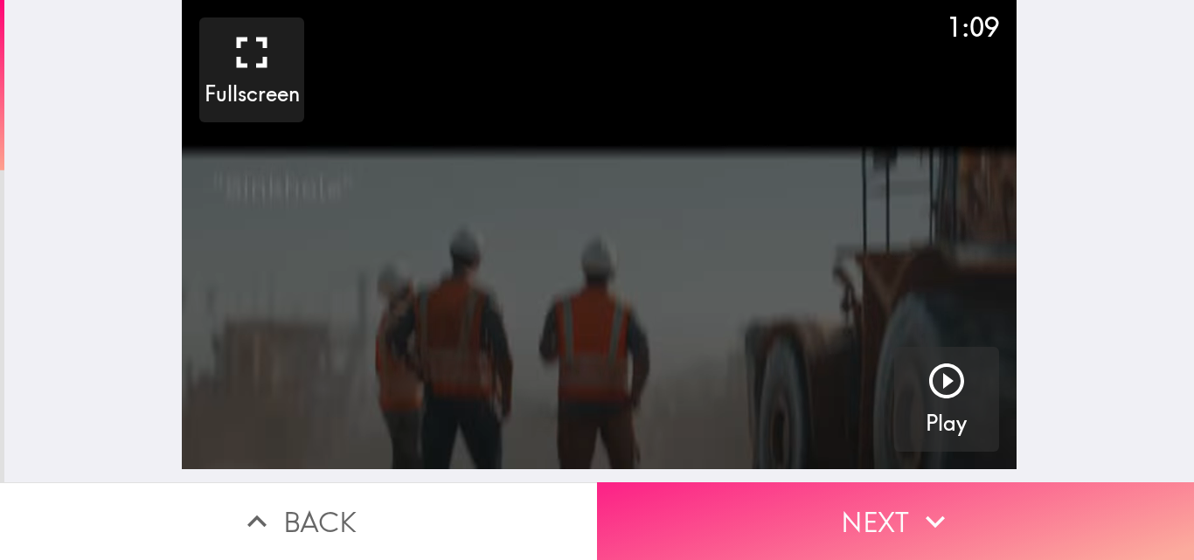
click at [879, 505] on span "button" at bounding box center [895, 522] width 597 height 78
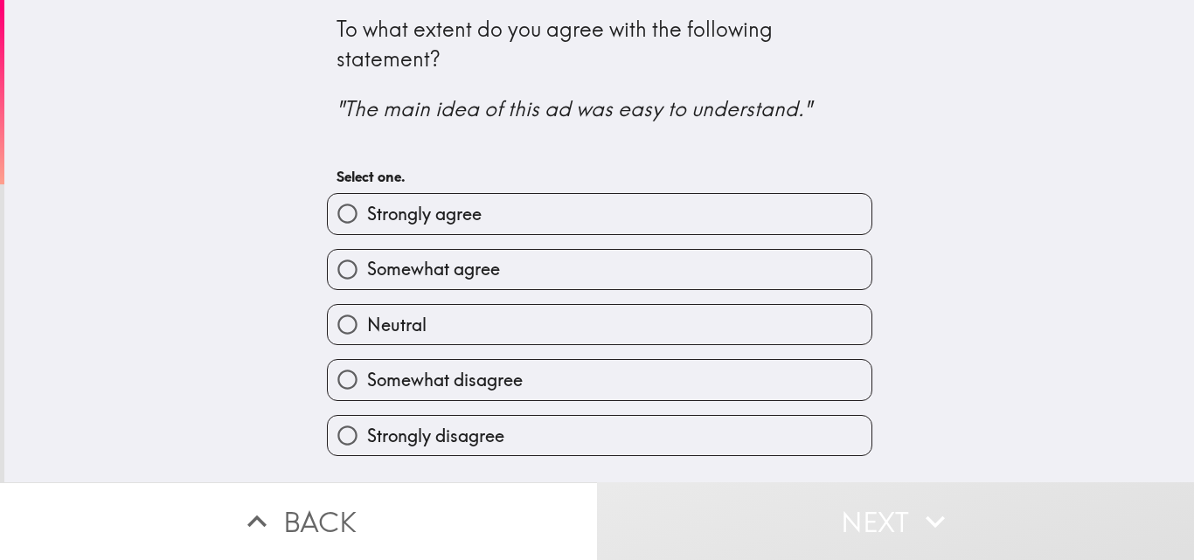
click at [381, 220] on span "button" at bounding box center [600, 213] width 544 height 39
click at [371, 217] on span "button" at bounding box center [600, 213] width 544 height 39
click at [330, 215] on input "Strongly agree" at bounding box center [347, 213] width 39 height 39
radio input "true"
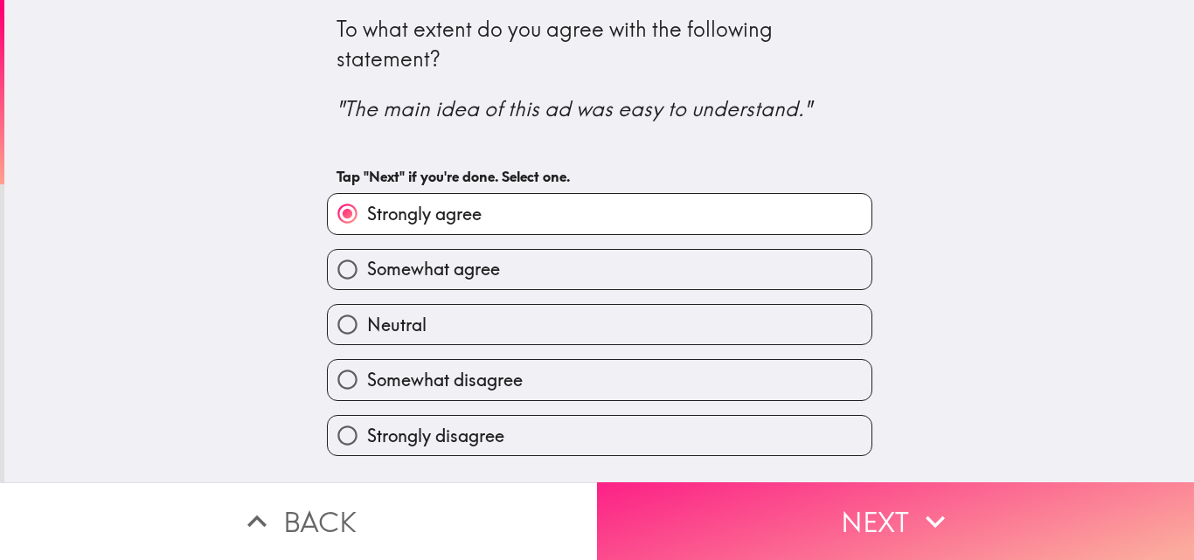
click at [765, 519] on span "button" at bounding box center [895, 522] width 597 height 78
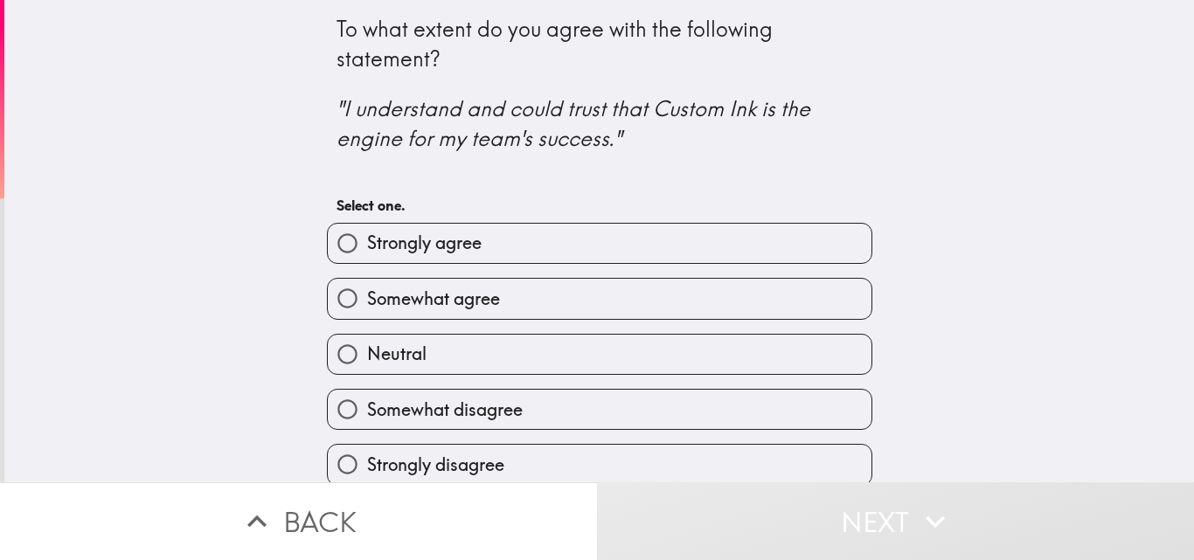
click at [494, 301] on span "button" at bounding box center [600, 298] width 544 height 39
click at [331, 309] on input "Somewhat agree" at bounding box center [347, 298] width 39 height 39
radio input "true"
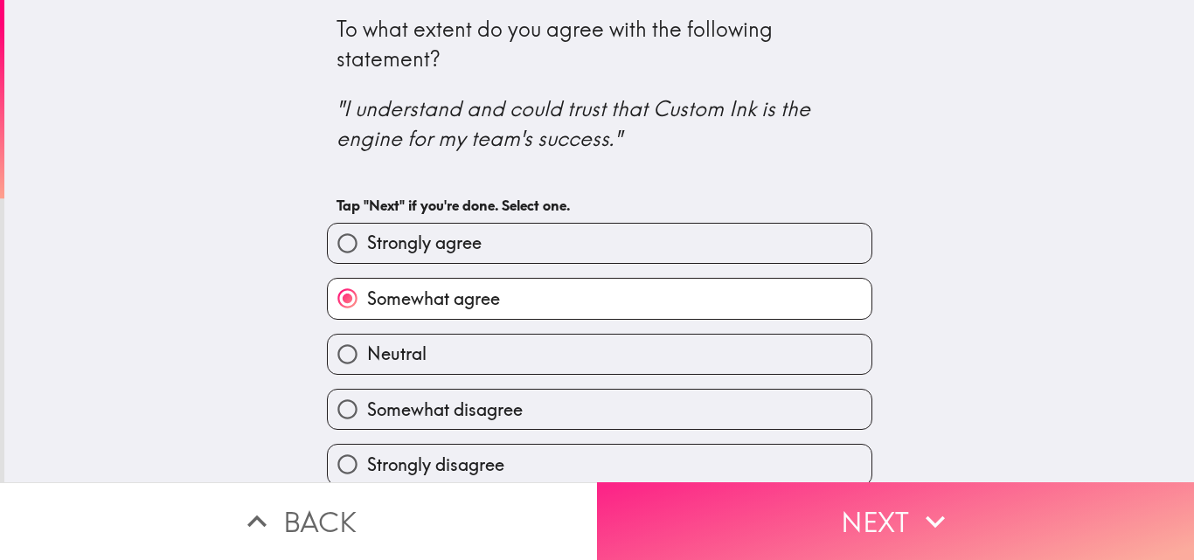
click at [797, 512] on span "button" at bounding box center [895, 522] width 597 height 78
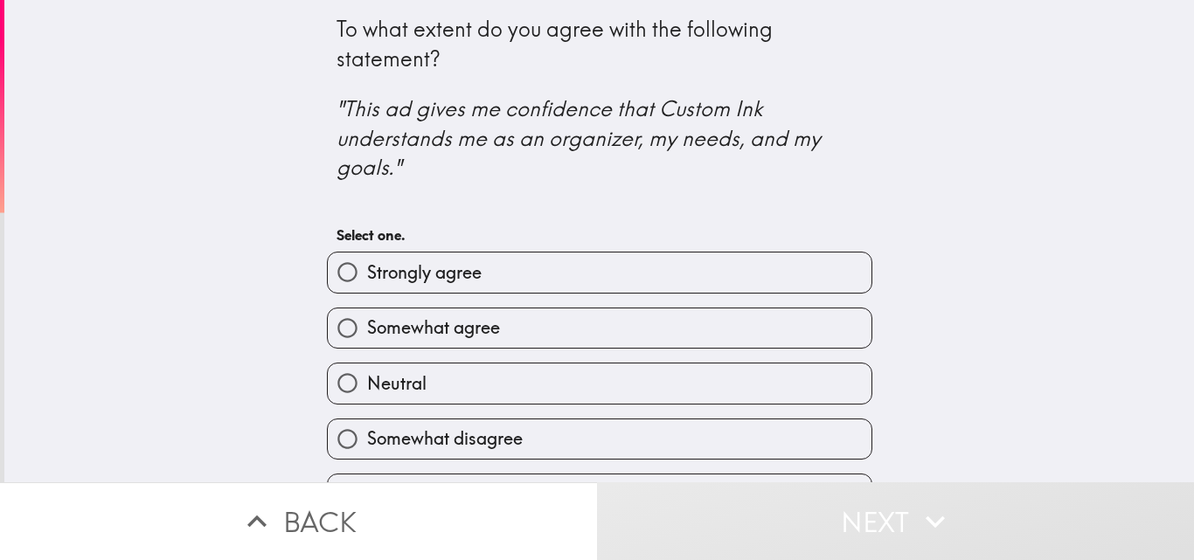
click at [331, 327] on input "Somewhat agree" at bounding box center [347, 328] width 39 height 39
radio input "true"
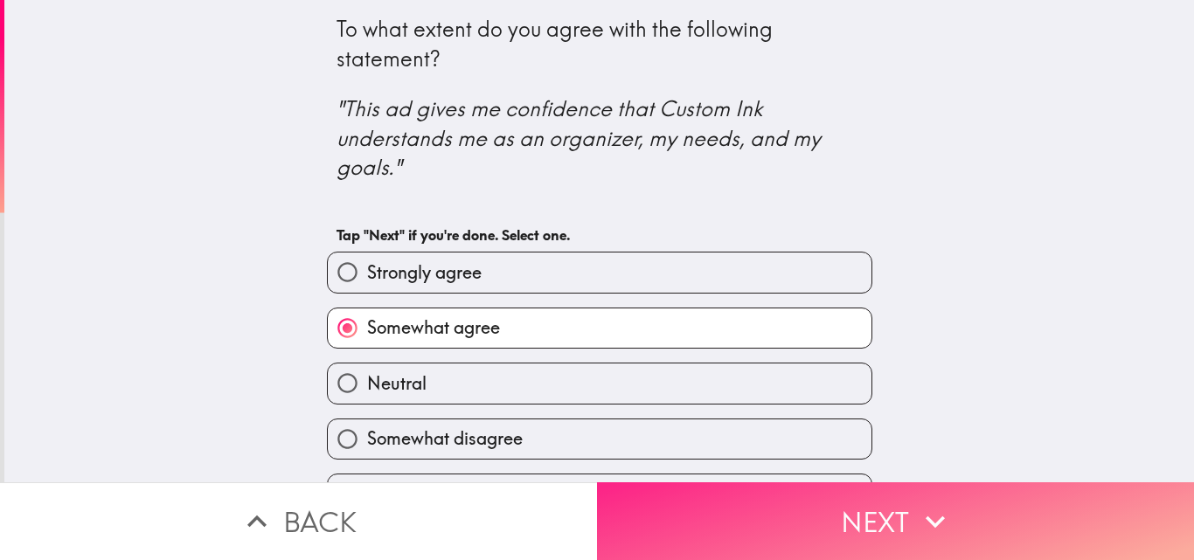
click at [779, 514] on span "button" at bounding box center [895, 522] width 597 height 78
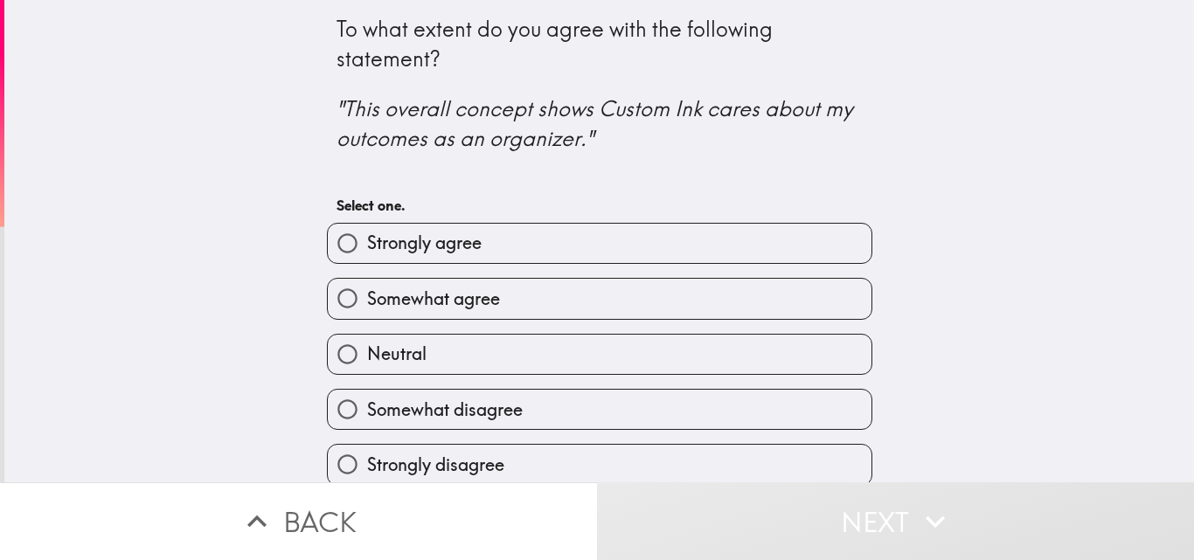
click at [336, 250] on input "Strongly agree" at bounding box center [347, 243] width 39 height 39
radio input "true"
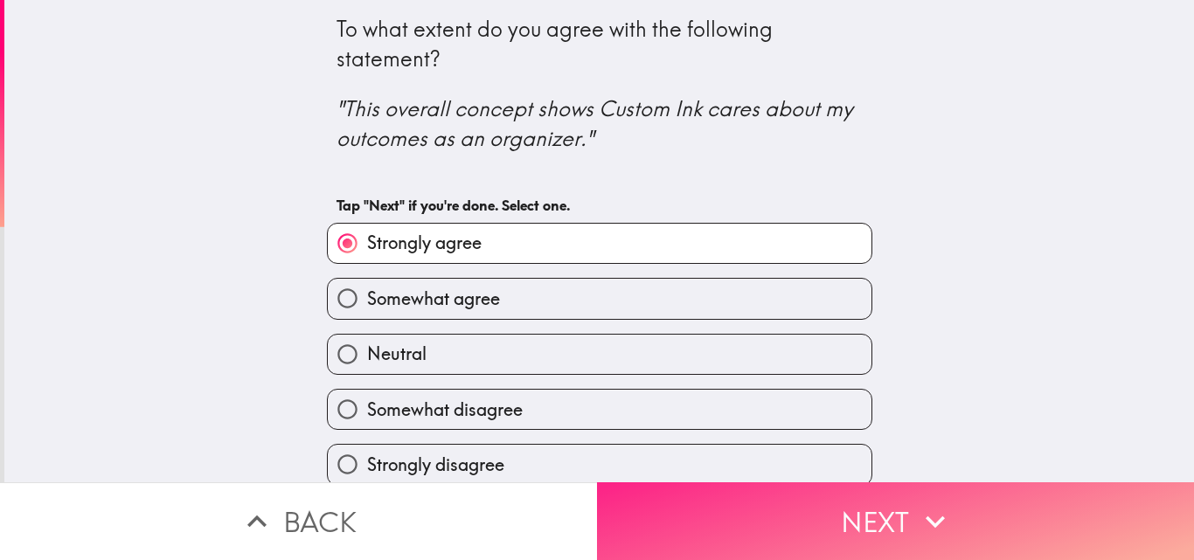
click at [855, 523] on span "button" at bounding box center [895, 522] width 597 height 78
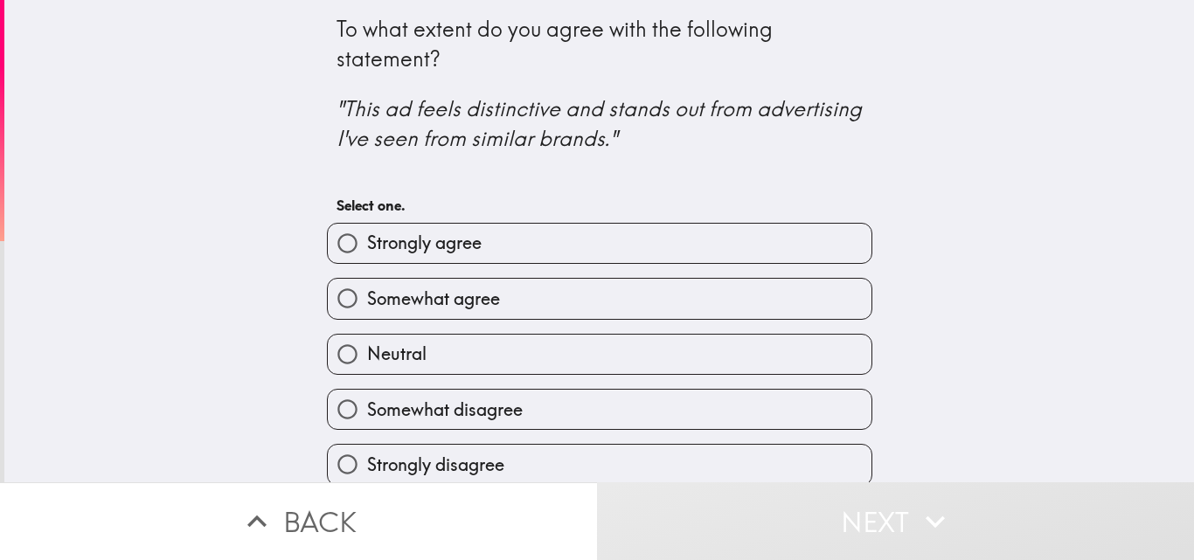
click at [336, 351] on input "Neutral" at bounding box center [347, 354] width 39 height 39
radio input "true"
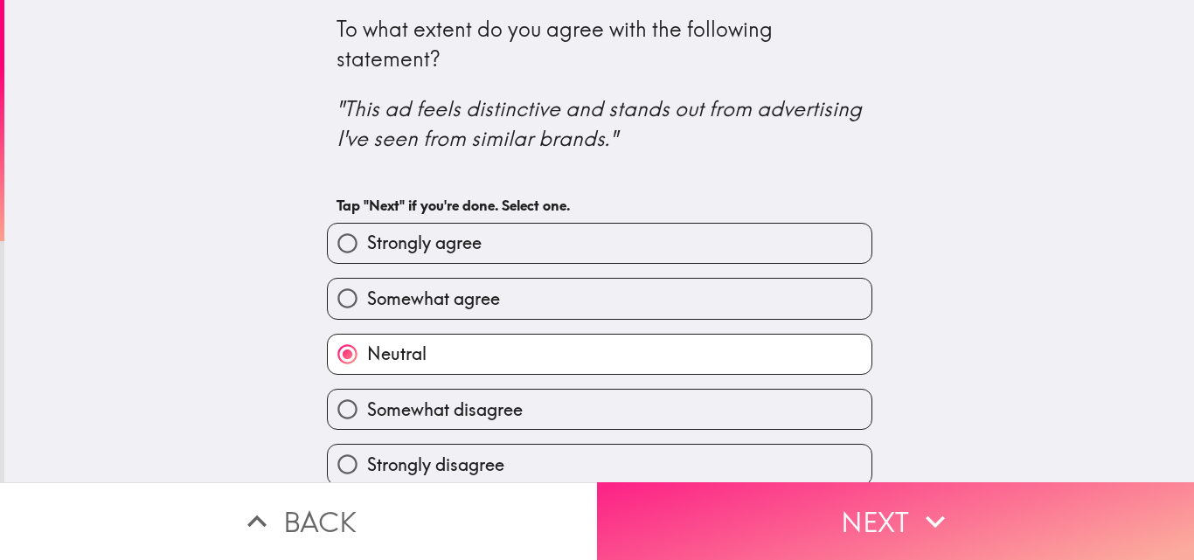
click at [762, 527] on span "button" at bounding box center [895, 522] width 597 height 78
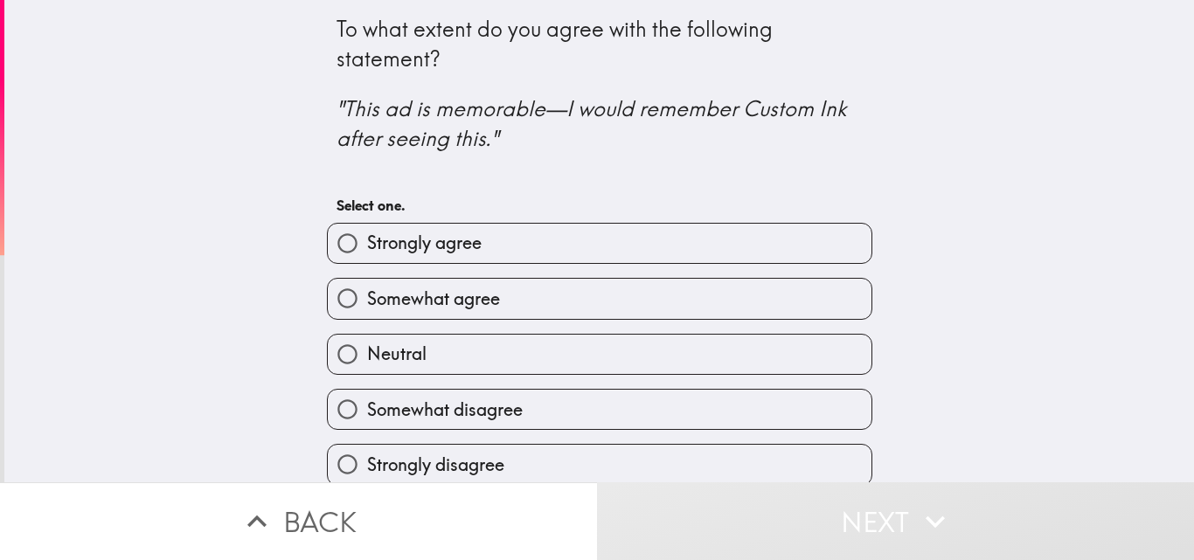
click at [444, 298] on span "button" at bounding box center [600, 298] width 544 height 39
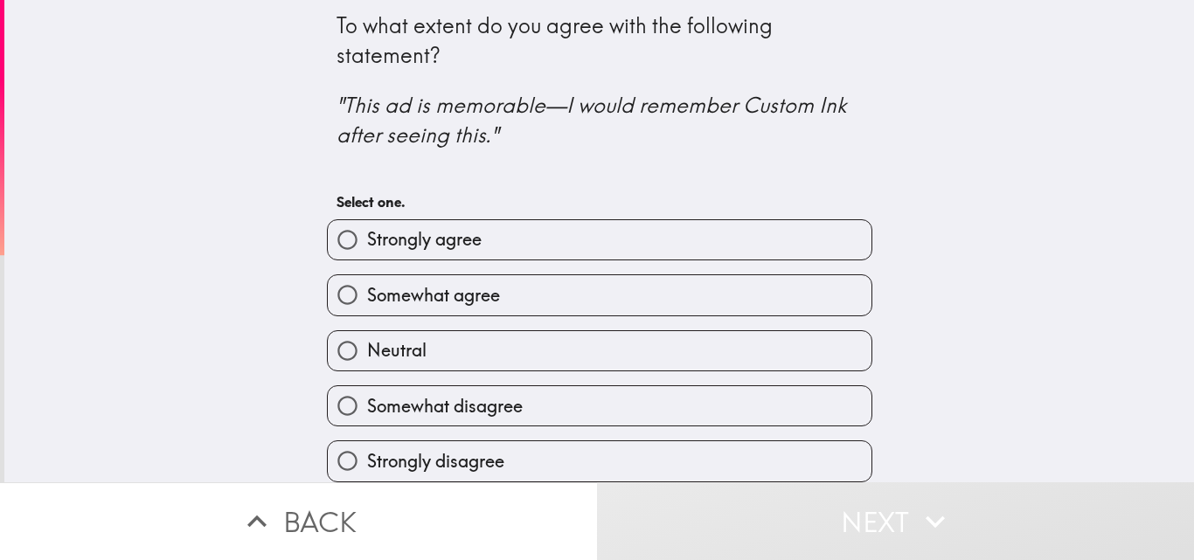
click at [329, 285] on input "Somewhat agree" at bounding box center [347, 294] width 39 height 39
radio input "true"
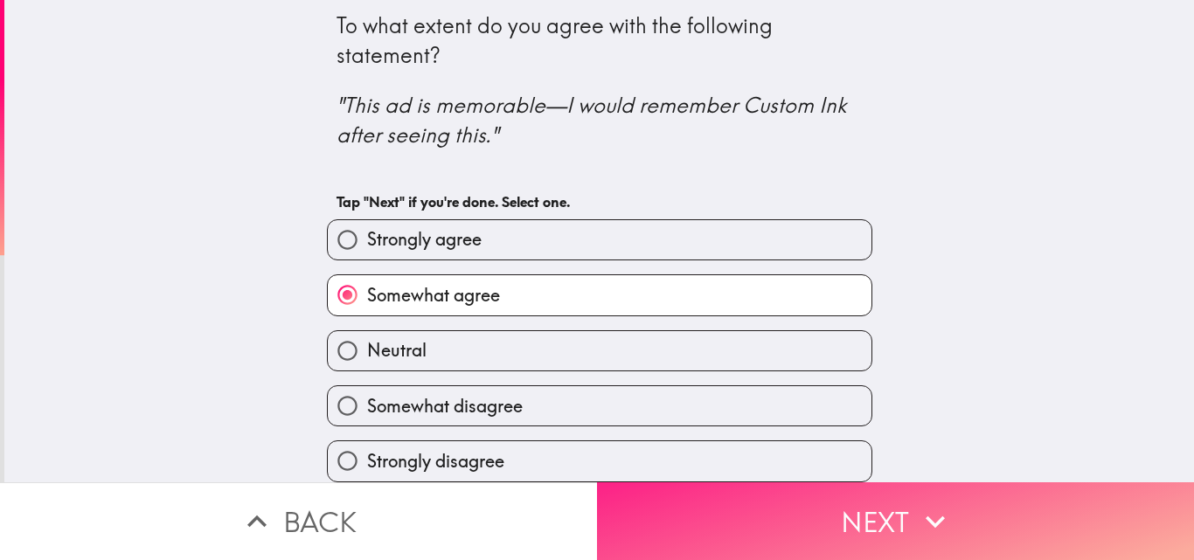
click at [799, 516] on span "button" at bounding box center [895, 522] width 597 height 78
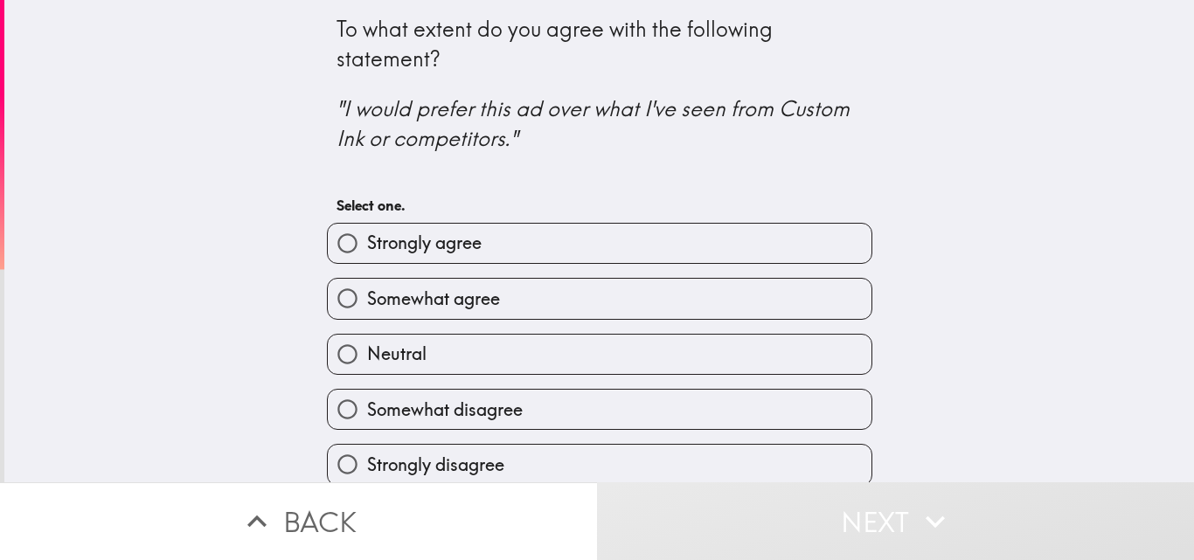
click at [328, 242] on input "Strongly agree" at bounding box center [347, 243] width 39 height 39
radio input "true"
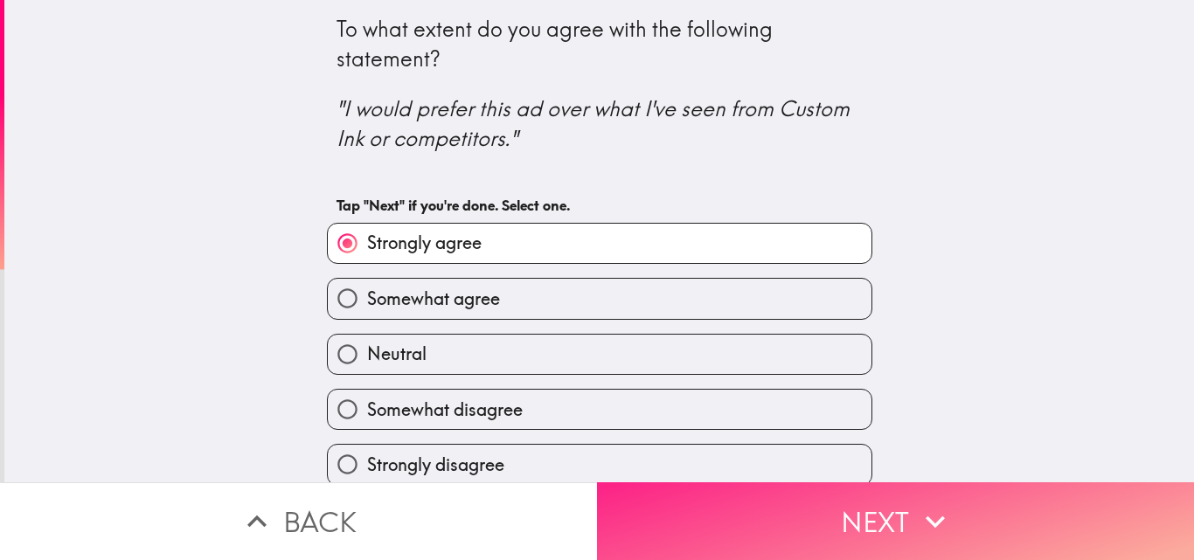
click at [831, 508] on span "button" at bounding box center [895, 522] width 597 height 78
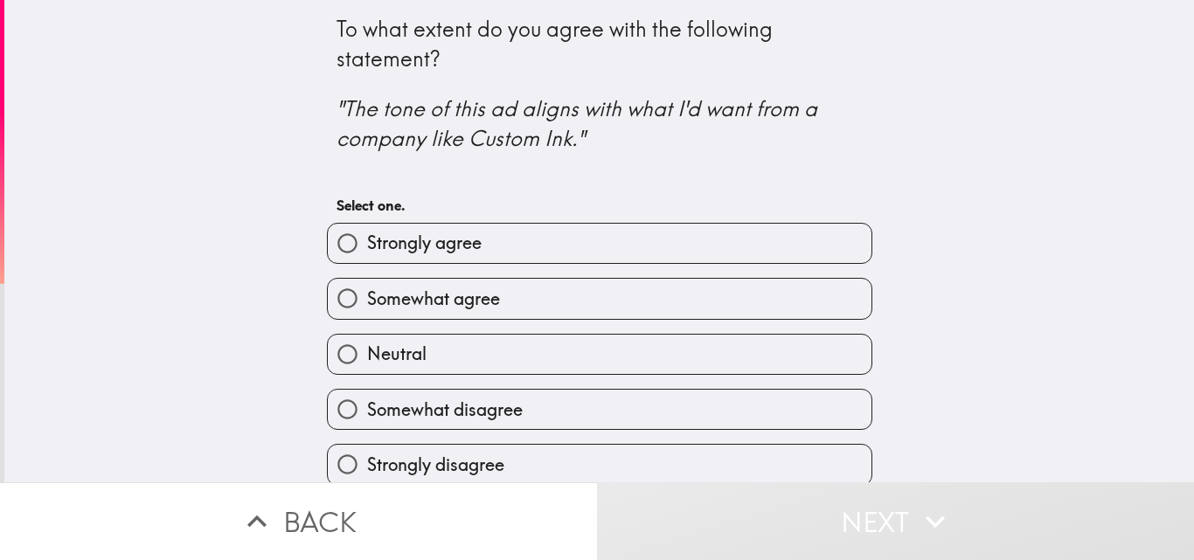
click at [421, 299] on span "button" at bounding box center [600, 298] width 544 height 39
click at [334, 309] on input "Somewhat agree" at bounding box center [347, 298] width 39 height 39
radio input "true"
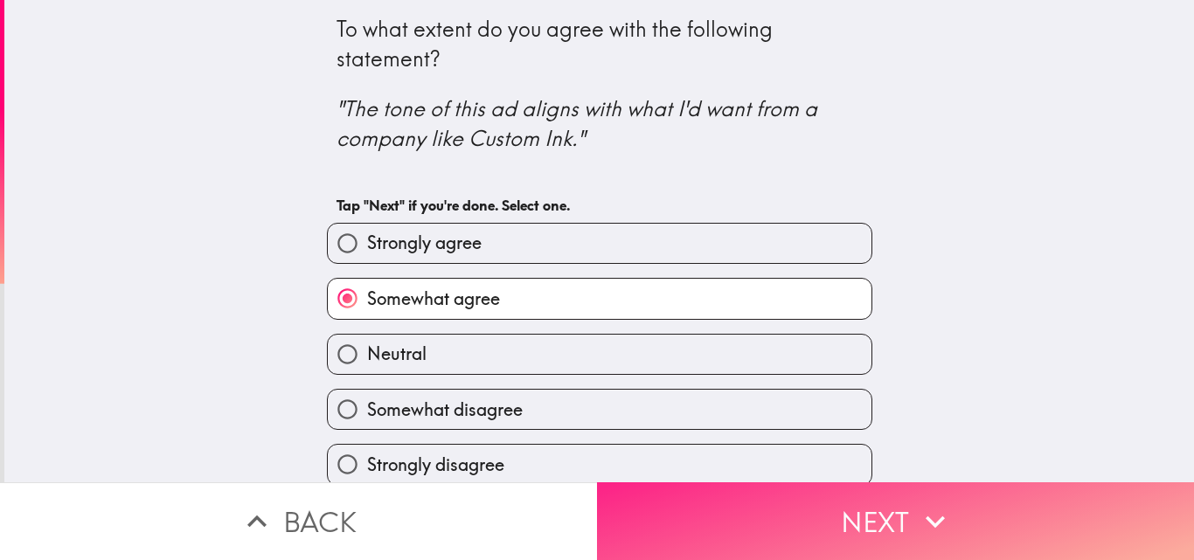
click at [832, 523] on span "button" at bounding box center [895, 522] width 597 height 78
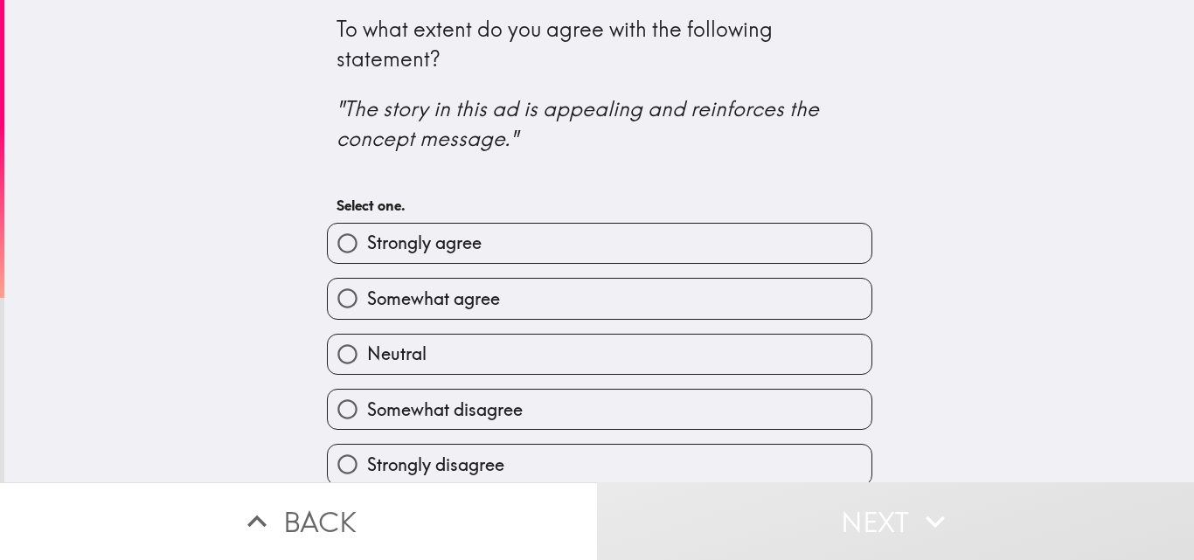
click at [334, 291] on input "Somewhat agree" at bounding box center [347, 298] width 39 height 39
radio input "true"
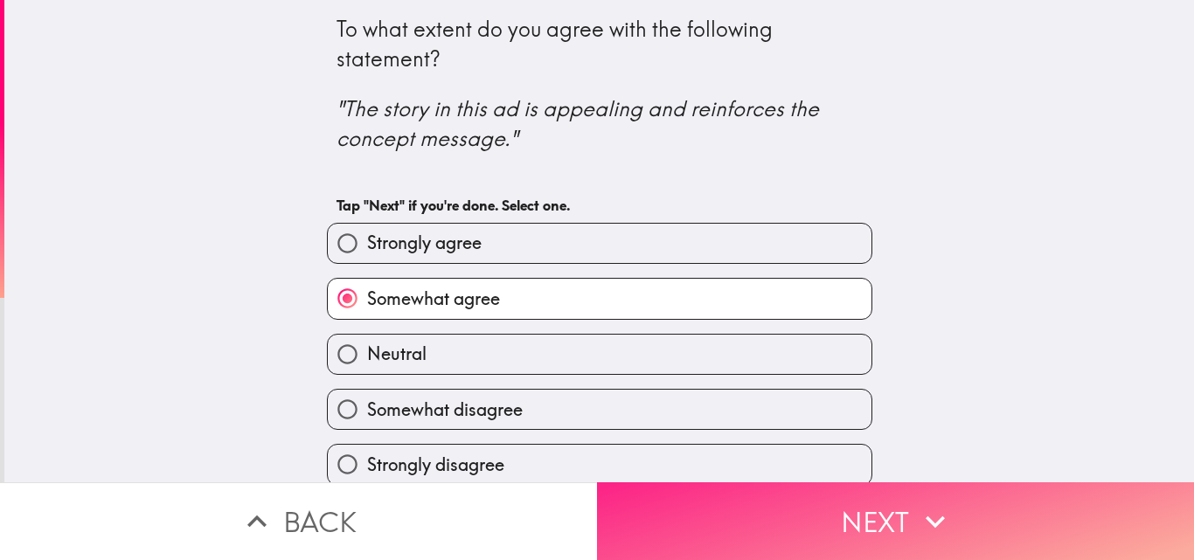
click at [827, 520] on span "button" at bounding box center [895, 522] width 597 height 78
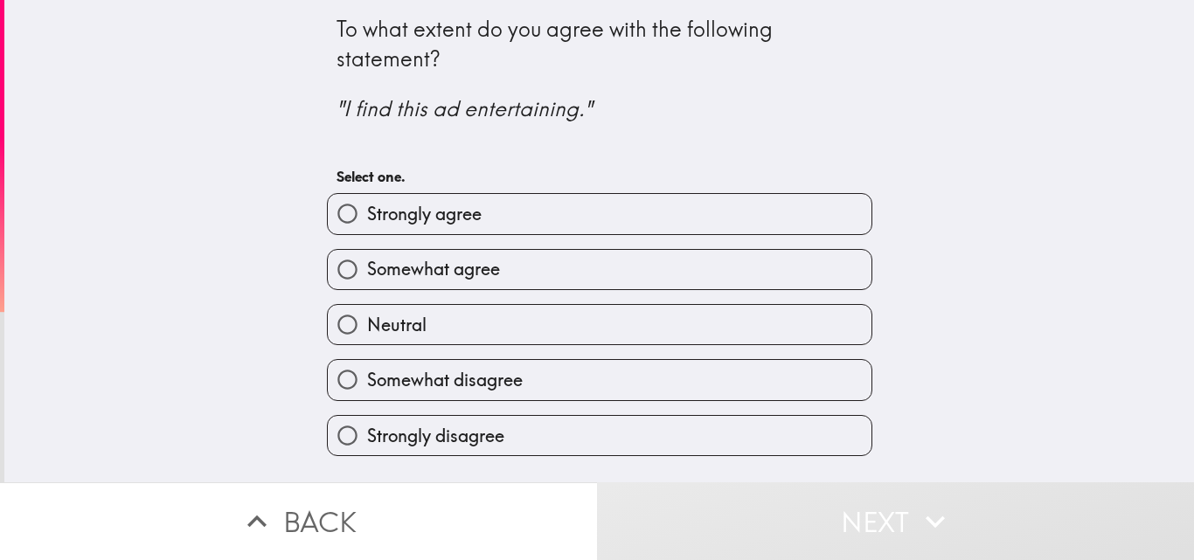
drag, startPoint x: 379, startPoint y: 198, endPoint x: 510, endPoint y: 289, distance: 159.6
click at [379, 200] on span "button" at bounding box center [600, 213] width 544 height 39
click at [332, 213] on input "Strongly agree" at bounding box center [347, 213] width 39 height 39
radio input "true"
click at [332, 213] on input "Strongly agree" at bounding box center [347, 213] width 39 height 39
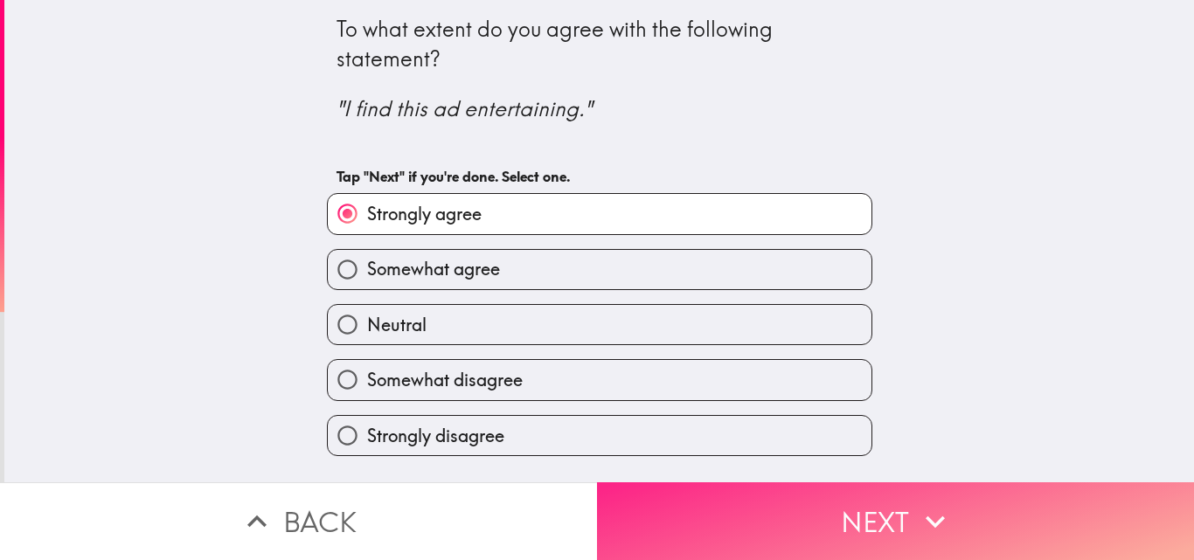
click at [741, 527] on span "button" at bounding box center [895, 522] width 597 height 78
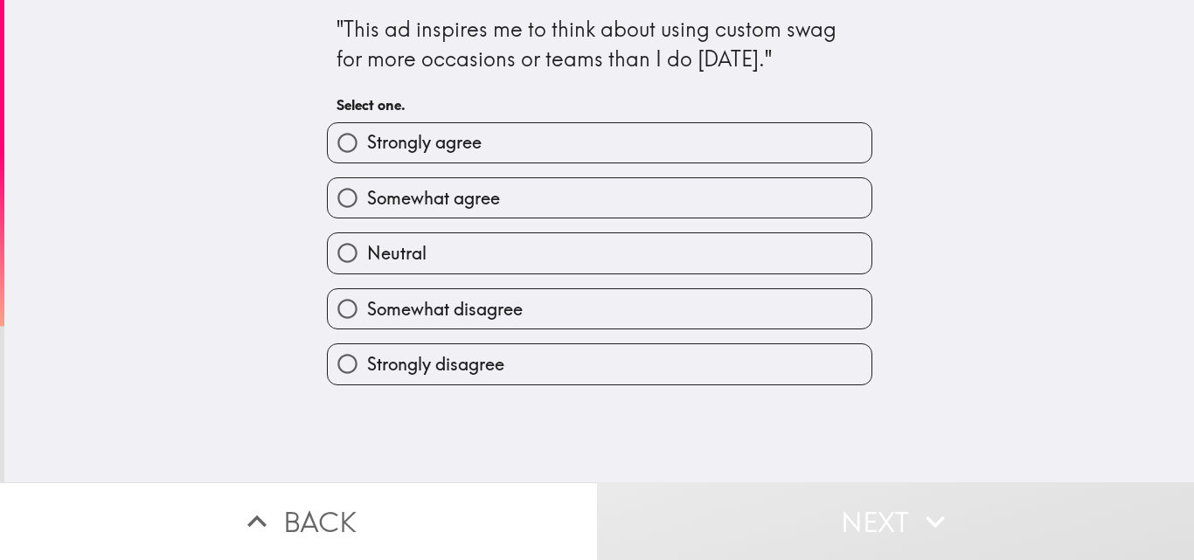
click at [331, 193] on input "Somewhat agree" at bounding box center [347, 197] width 39 height 39
radio input "true"
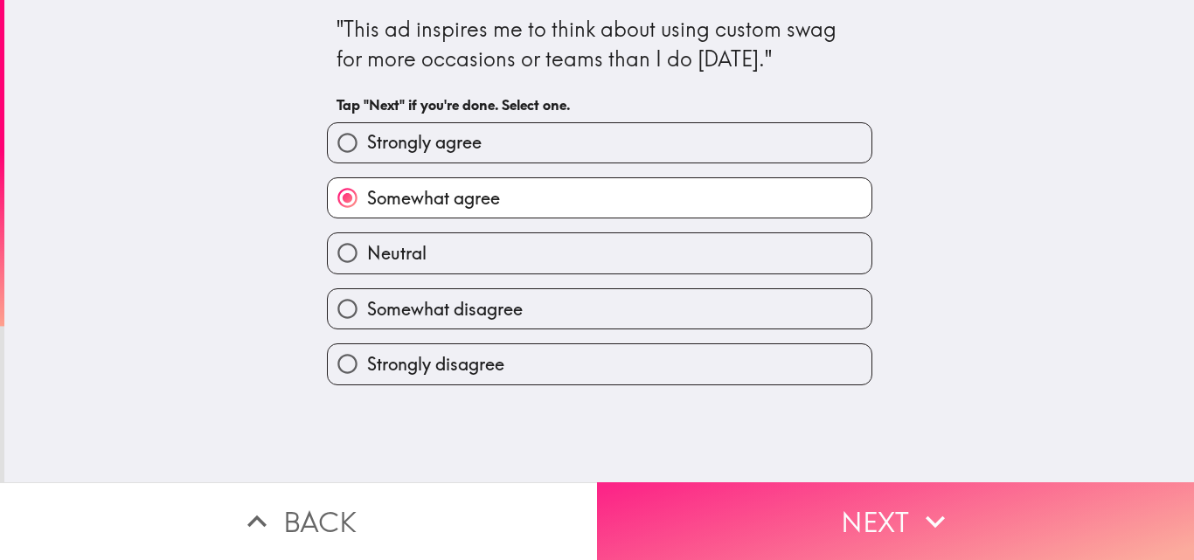
click at [813, 507] on span "button" at bounding box center [895, 522] width 597 height 78
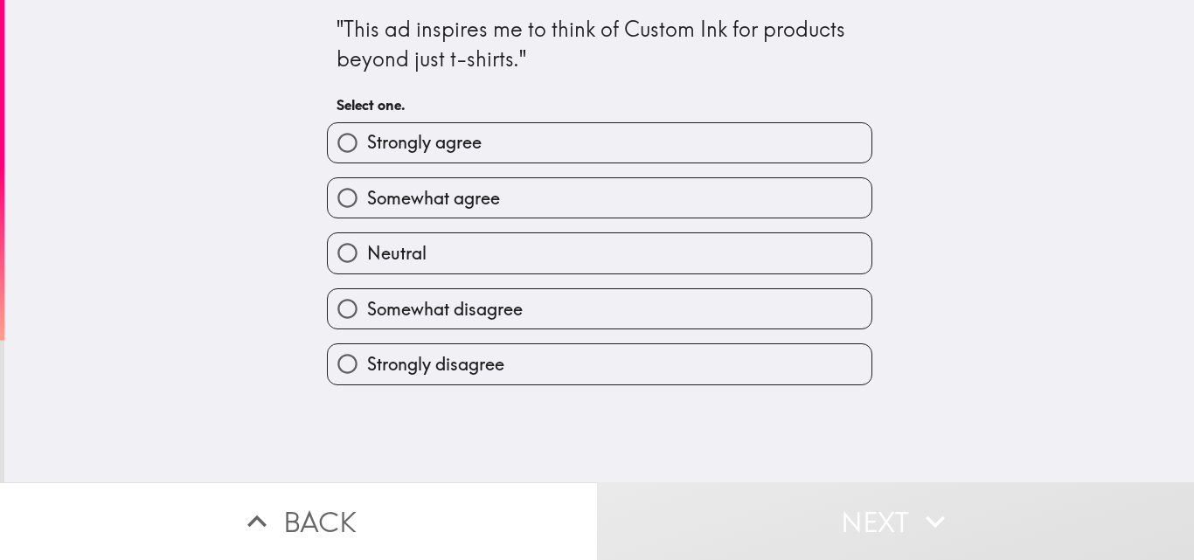
click at [337, 197] on input "Somewhat agree" at bounding box center [347, 197] width 39 height 39
radio input "true"
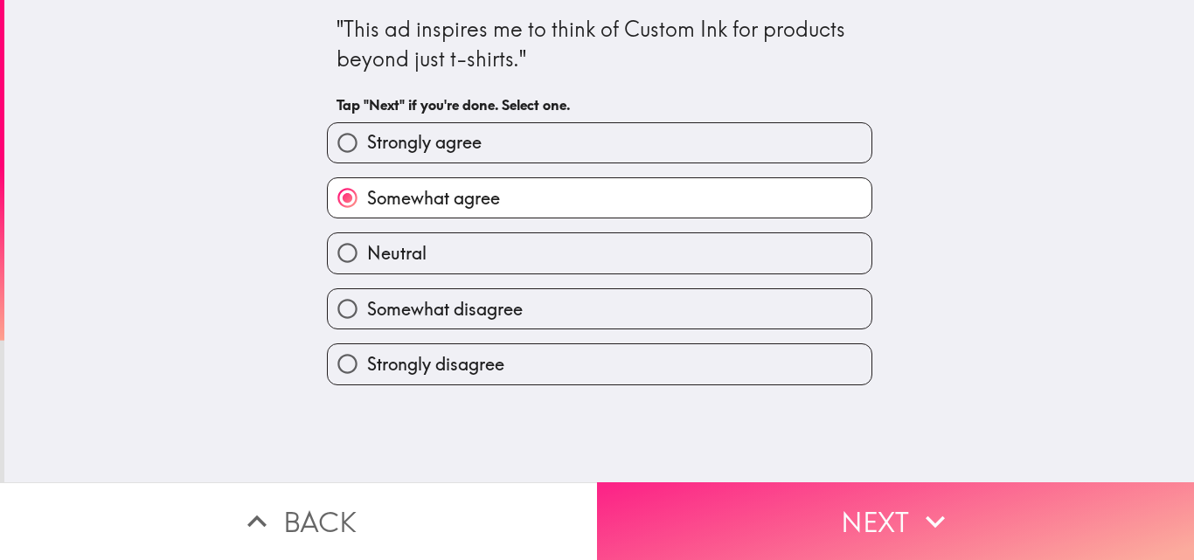
click at [816, 516] on span "button" at bounding box center [895, 522] width 597 height 78
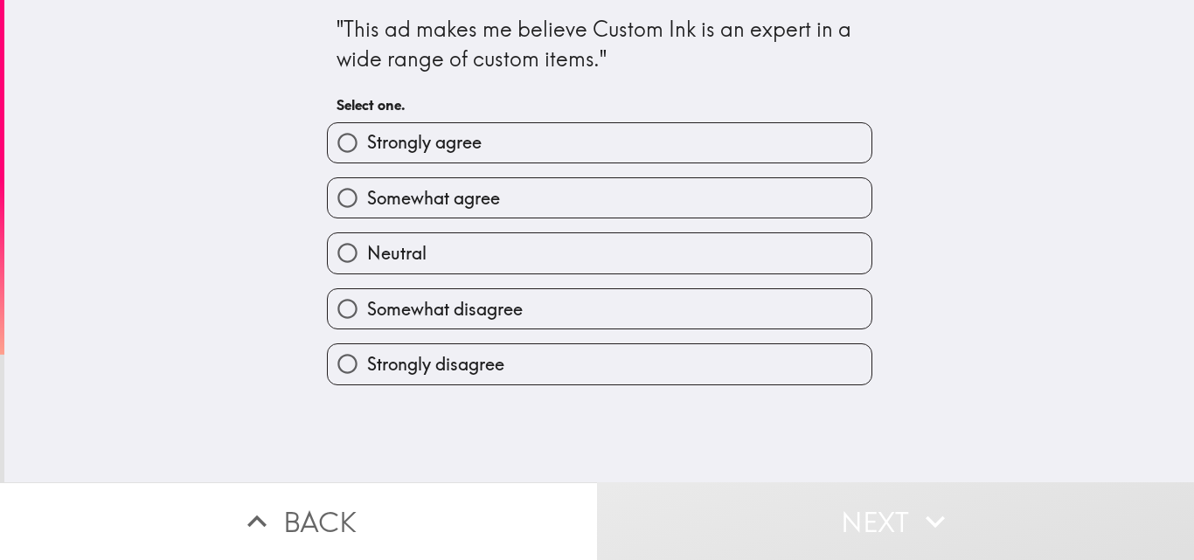
click at [336, 204] on input "Somewhat agree" at bounding box center [347, 197] width 39 height 39
radio input "true"
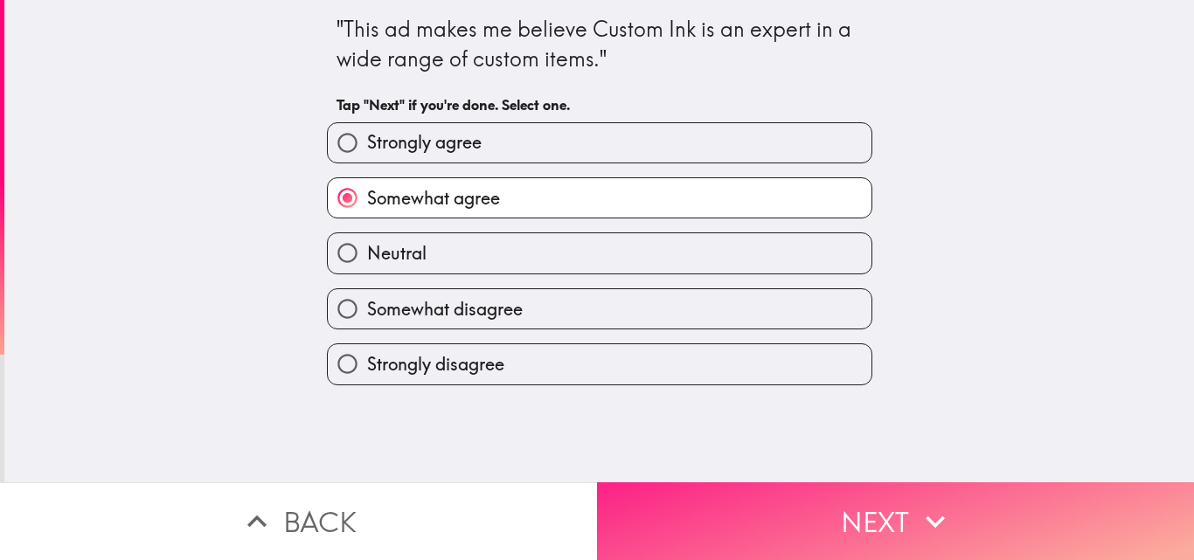
click at [810, 523] on span "button" at bounding box center [895, 522] width 597 height 78
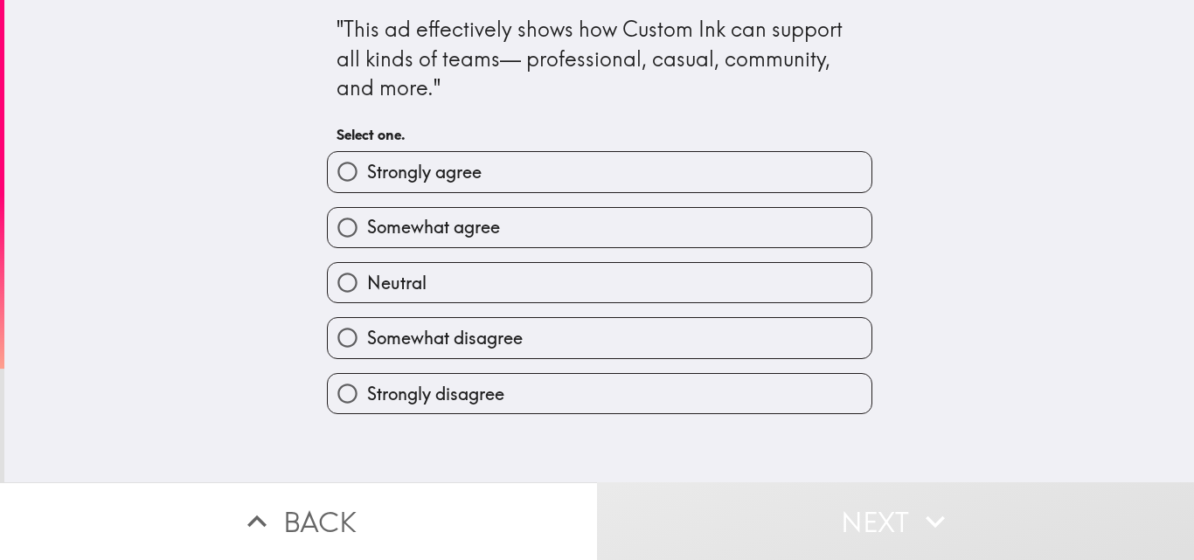
click at [339, 219] on input "Somewhat agree" at bounding box center [347, 227] width 39 height 39
radio input "true"
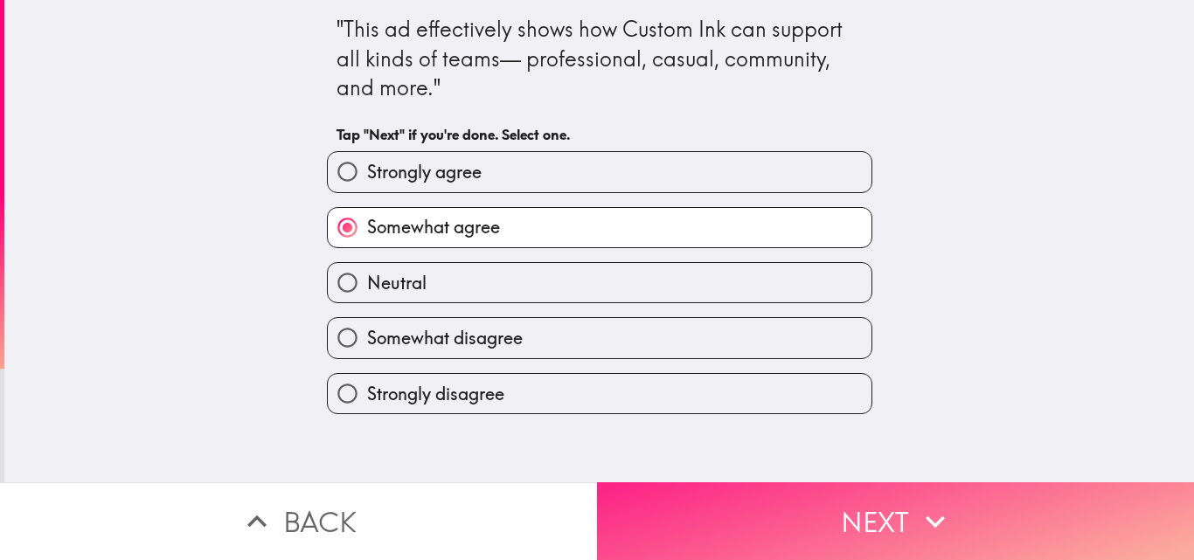
click at [786, 504] on span "button" at bounding box center [895, 522] width 597 height 78
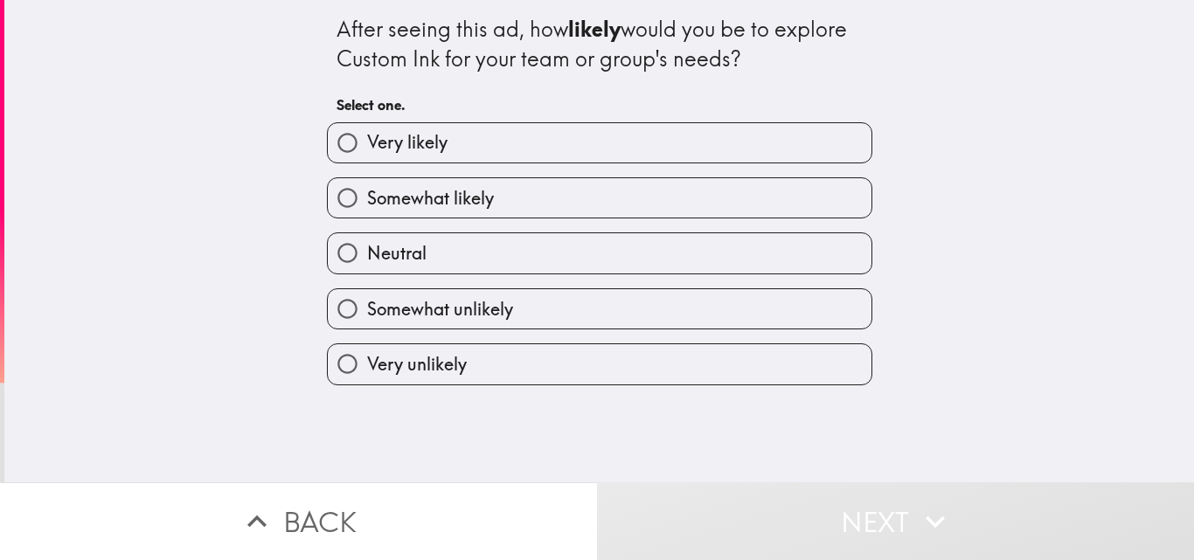
click at [328, 195] on input "Somewhat likely" at bounding box center [347, 197] width 39 height 39
radio input "true"
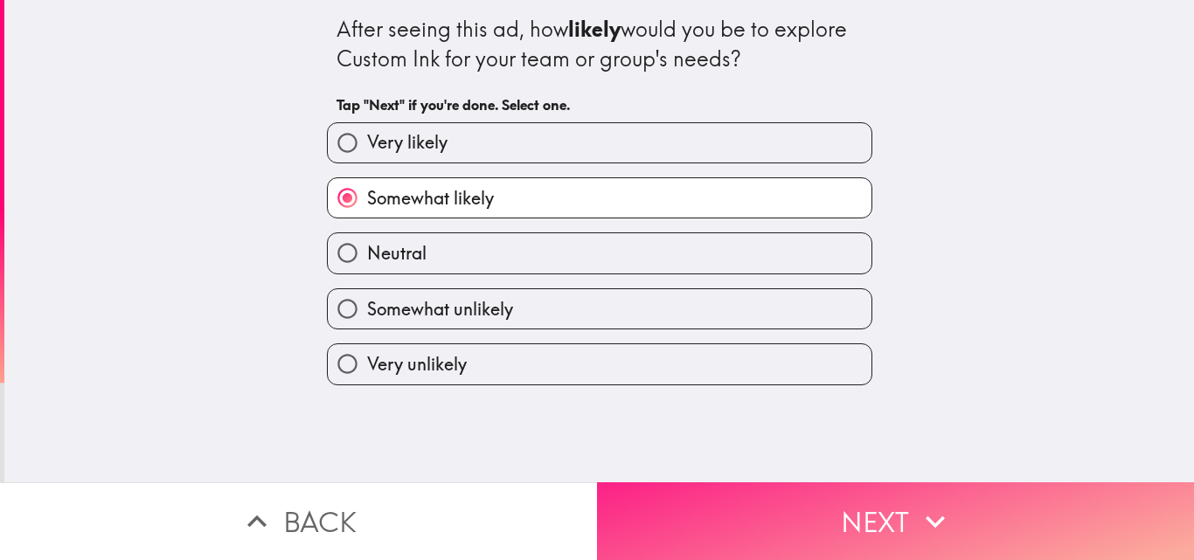
click at [782, 498] on span "button" at bounding box center [895, 522] width 597 height 78
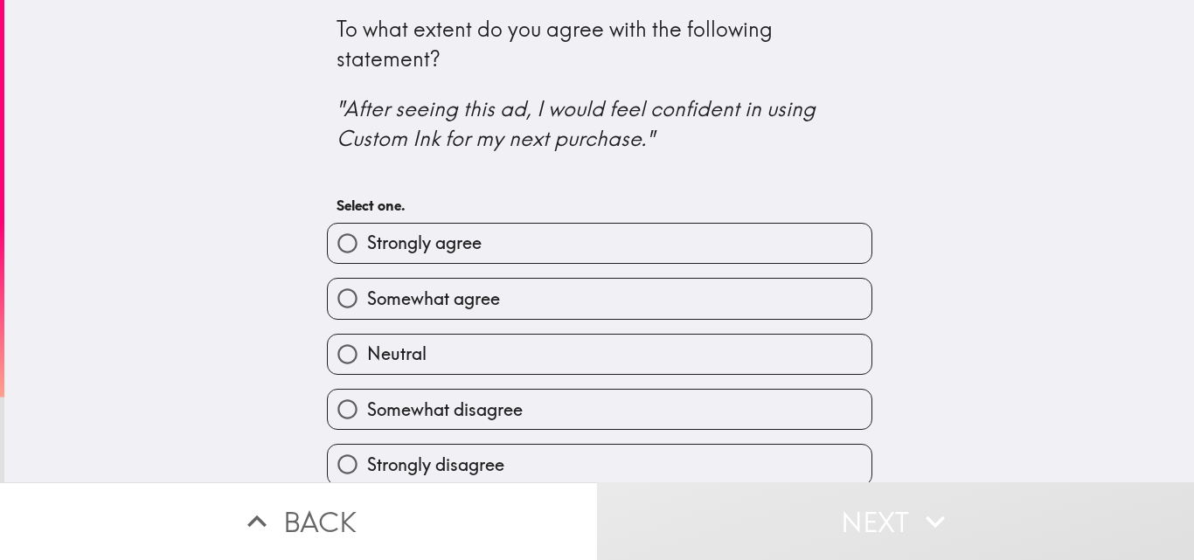
click at [414, 295] on span "button" at bounding box center [600, 298] width 544 height 39
click at [332, 305] on input "Somewhat agree" at bounding box center [347, 298] width 39 height 39
radio input "true"
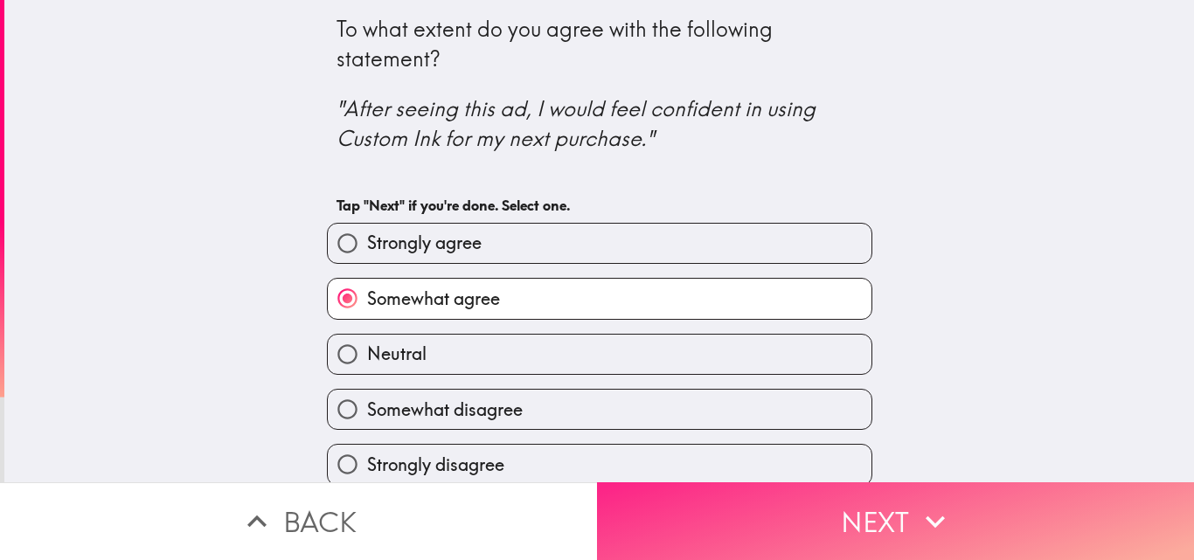
click at [755, 506] on span "button" at bounding box center [895, 522] width 597 height 78
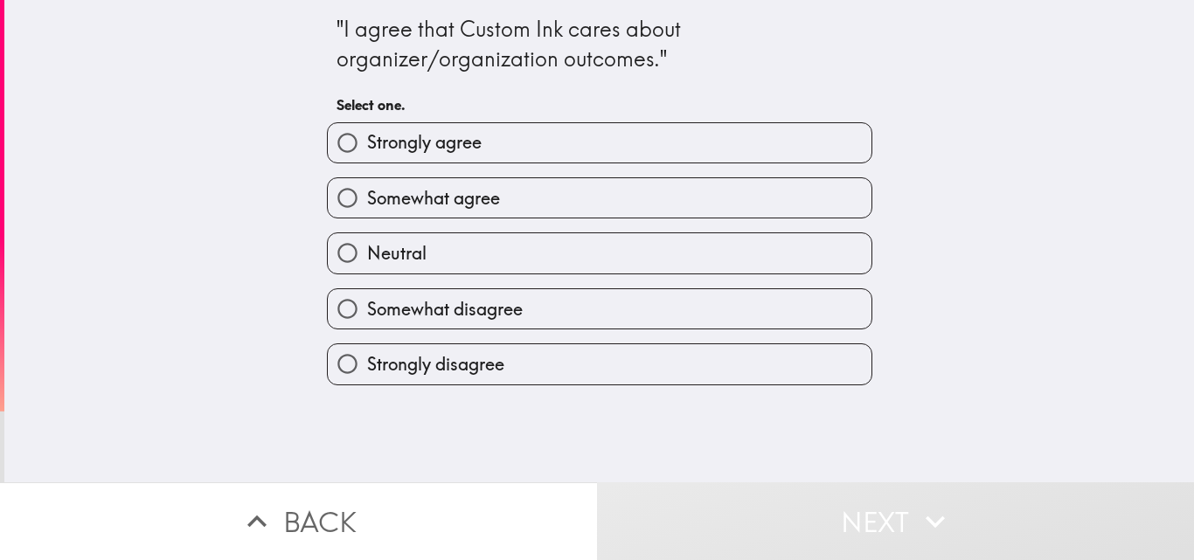
click at [373, 152] on span "button" at bounding box center [600, 142] width 544 height 39
click at [328, 143] on input "Strongly agree" at bounding box center [347, 142] width 39 height 39
radio input "true"
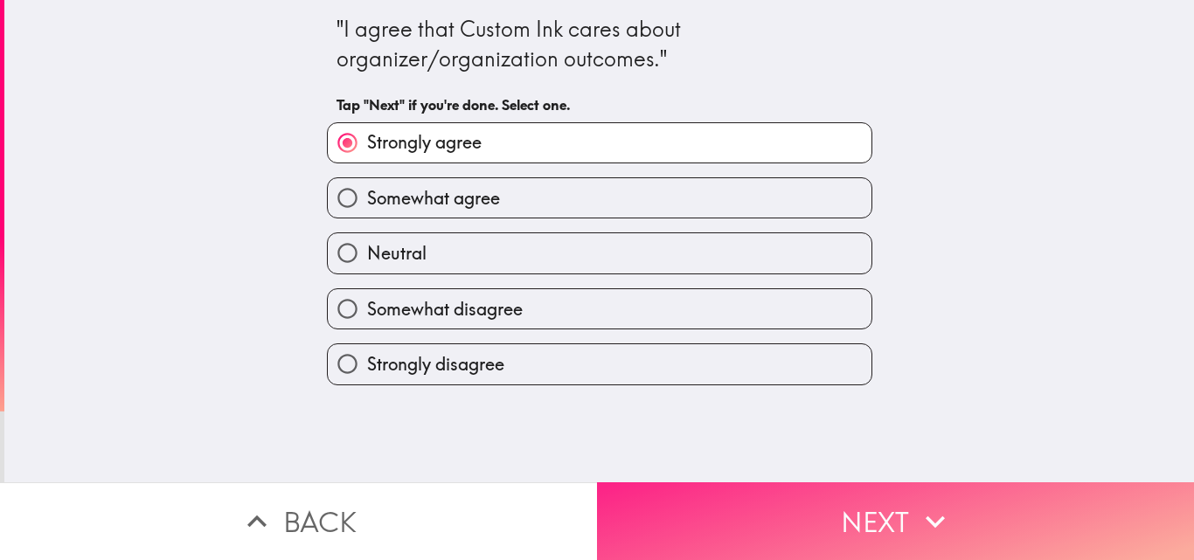
click at [778, 528] on span "button" at bounding box center [895, 522] width 597 height 78
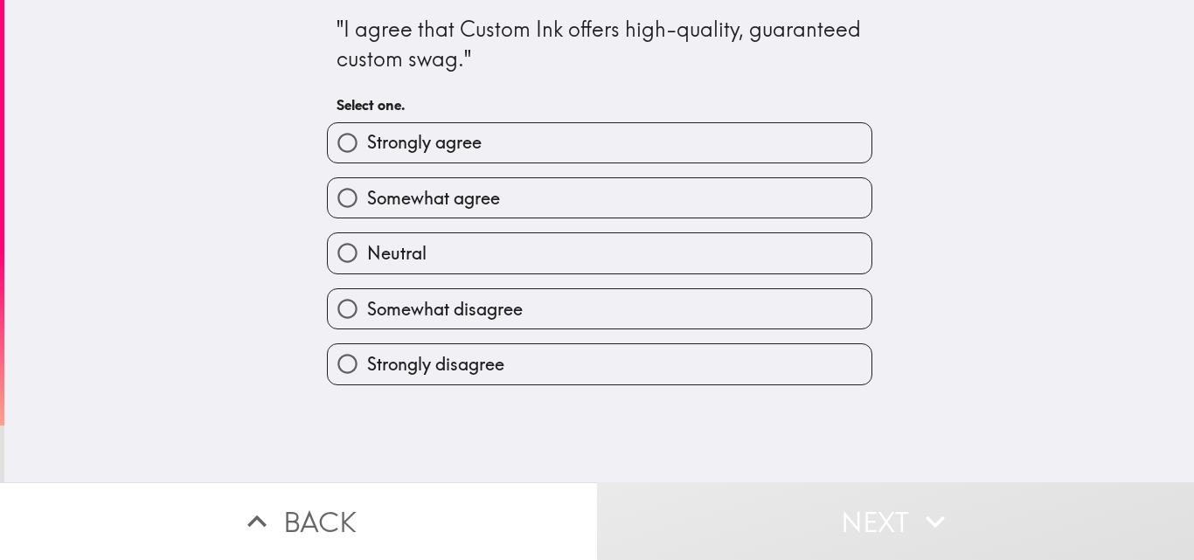
click at [336, 136] on input "Strongly agree" at bounding box center [347, 142] width 39 height 39
radio input "true"
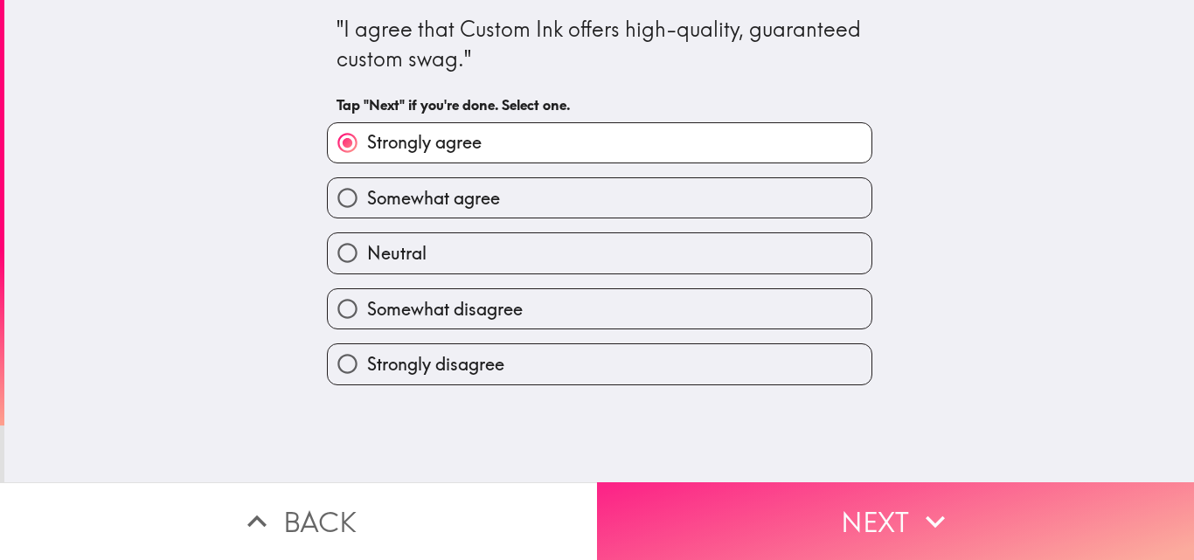
click at [799, 506] on span "button" at bounding box center [895, 522] width 597 height 78
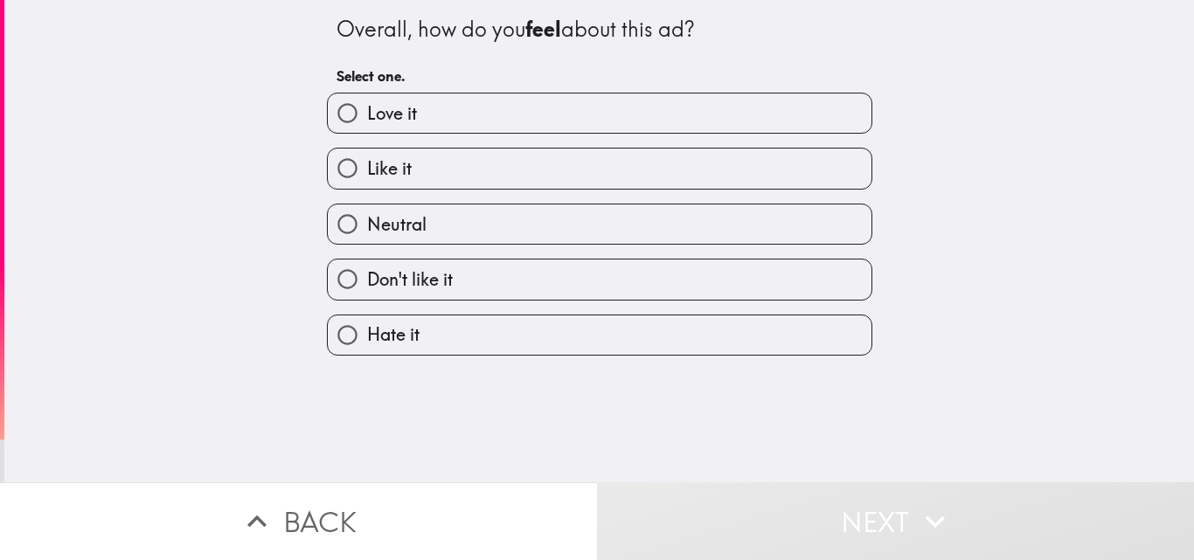
click at [328, 117] on input "Love it" at bounding box center [347, 113] width 39 height 39
radio input "true"
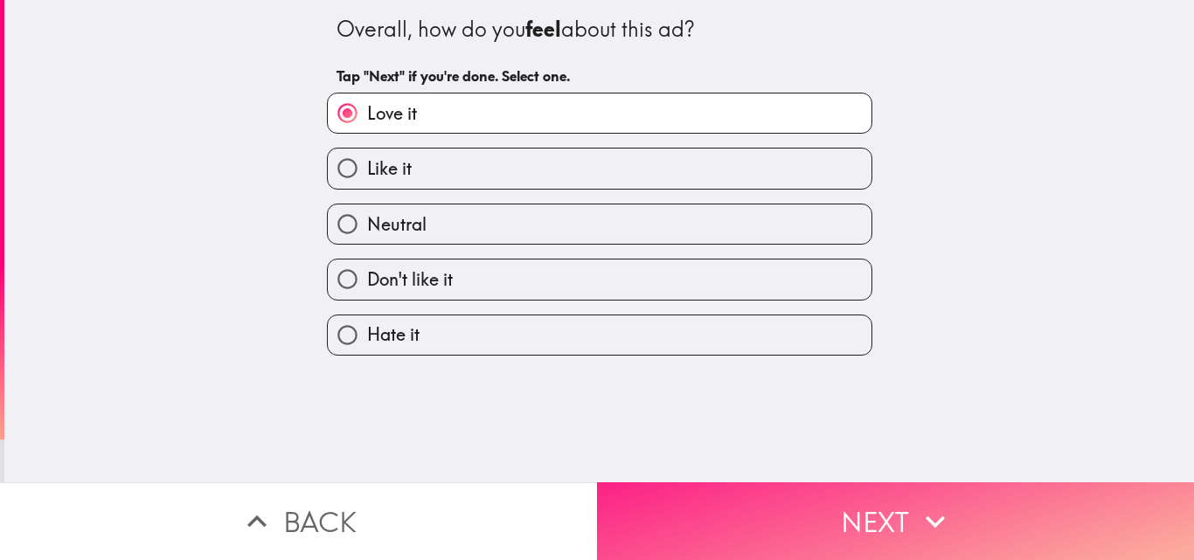
click at [771, 511] on span "button" at bounding box center [895, 522] width 597 height 78
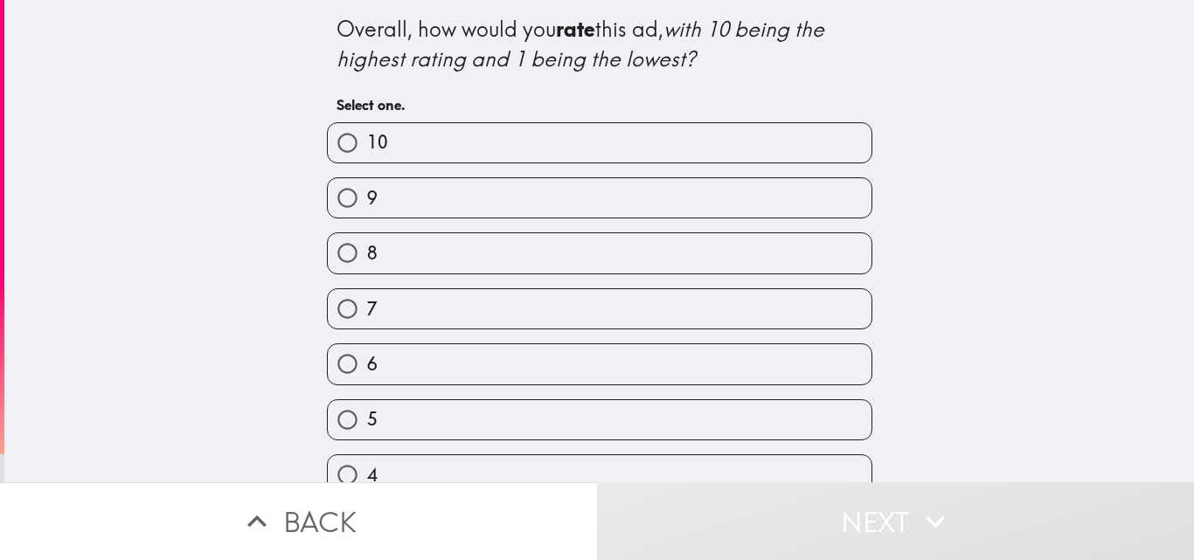
click at [333, 253] on input "8" at bounding box center [347, 252] width 39 height 39
radio input "true"
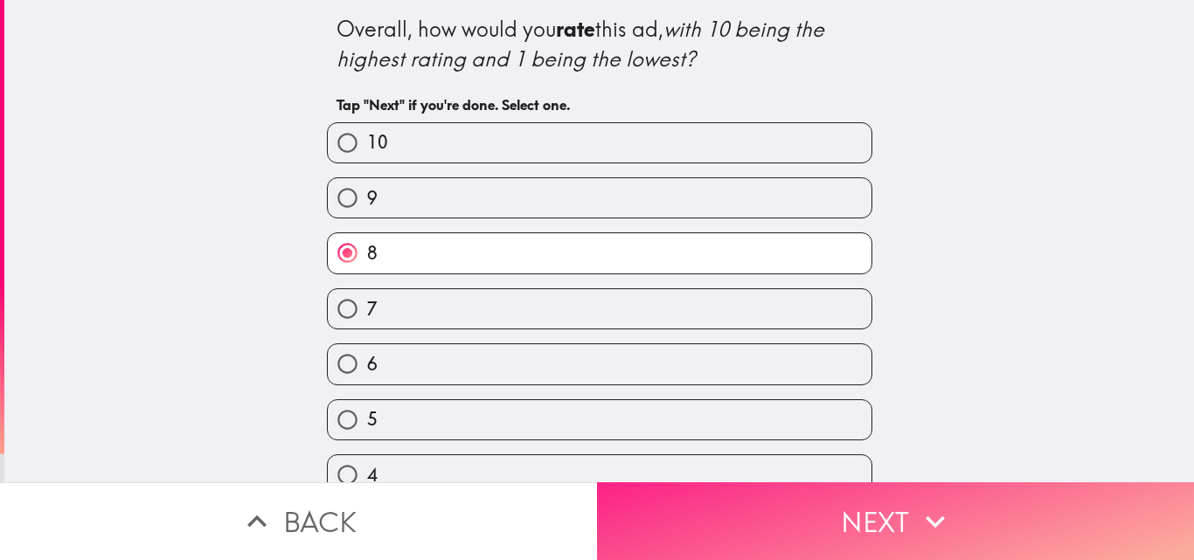
click at [741, 515] on span "button" at bounding box center [895, 522] width 597 height 78
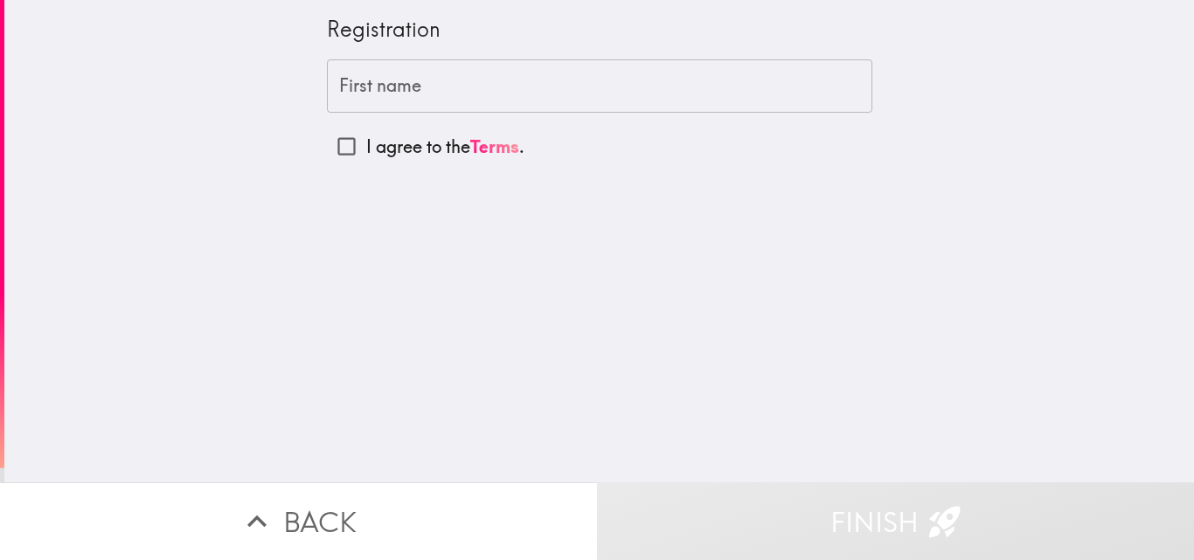
click at [357, 90] on label "First name" at bounding box center [380, 85] width 82 height 25
click at [357, 90] on input "First name" at bounding box center [600, 86] width 546 height 54
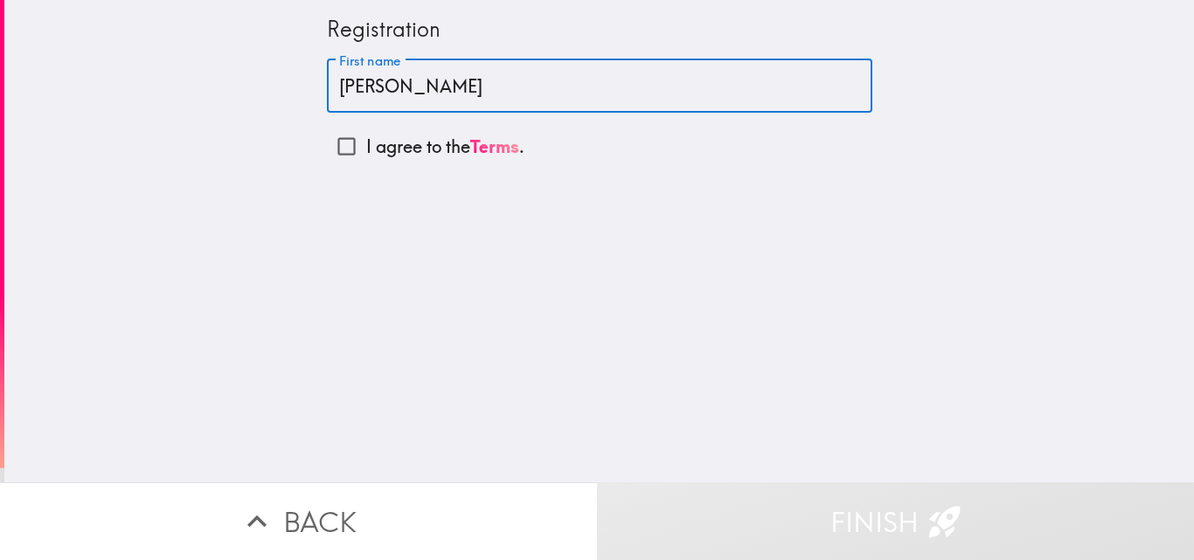
type input "[PERSON_NAME]"
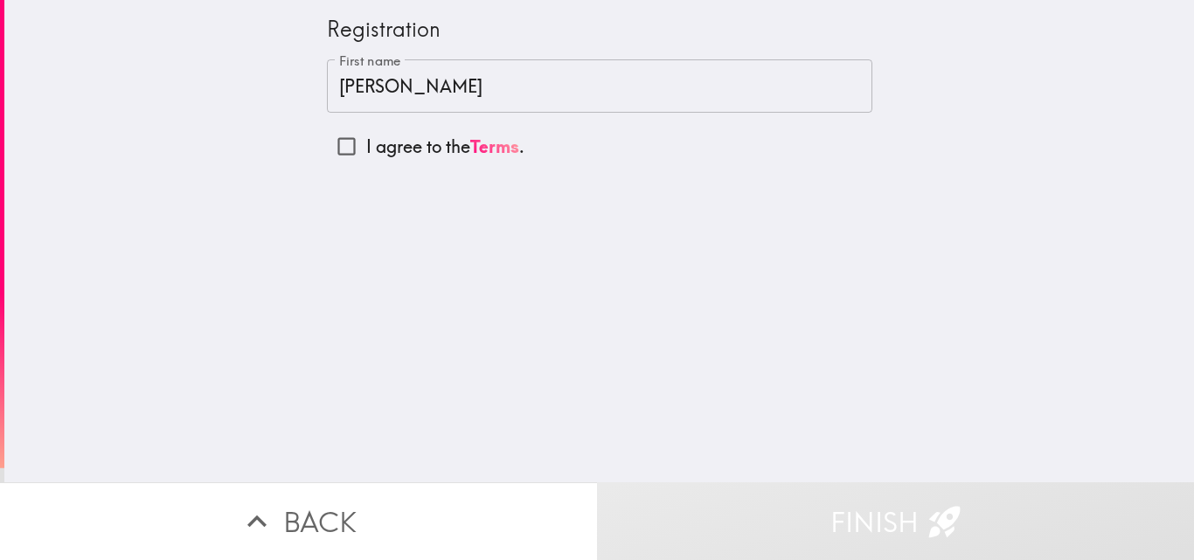
click at [337, 146] on input "I agree to the Terms ." at bounding box center [346, 146] width 39 height 39
checkbox input "true"
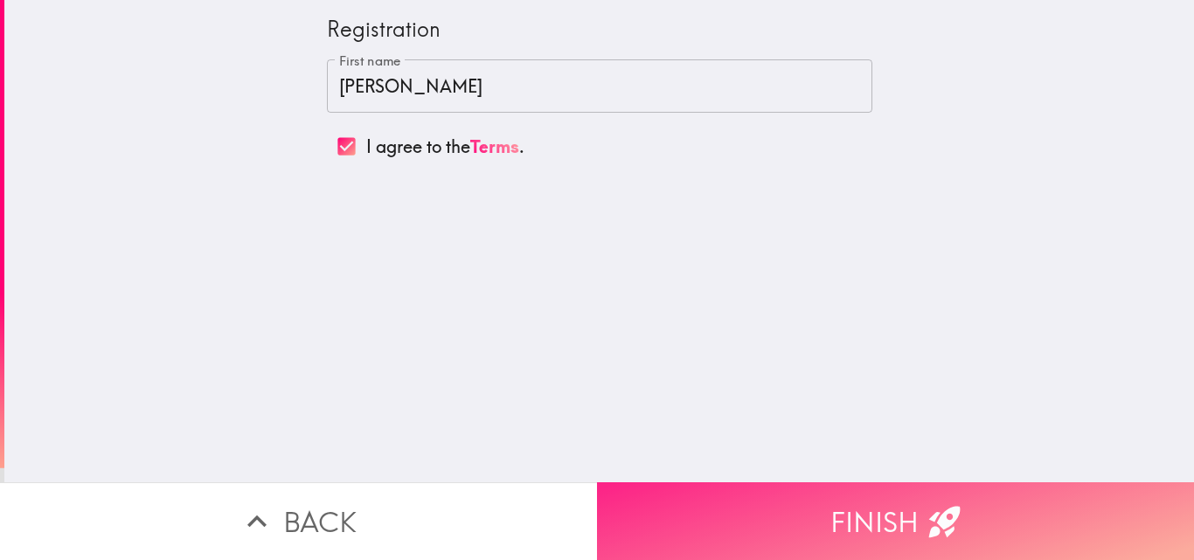
click at [817, 496] on span "button" at bounding box center [895, 522] width 597 height 78
